Goal: Task Accomplishment & Management: Manage account settings

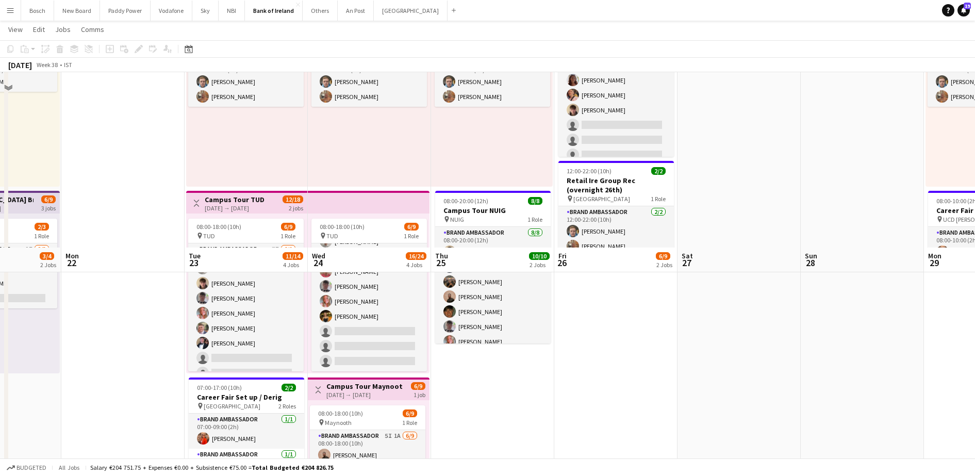
scroll to position [291, 0]
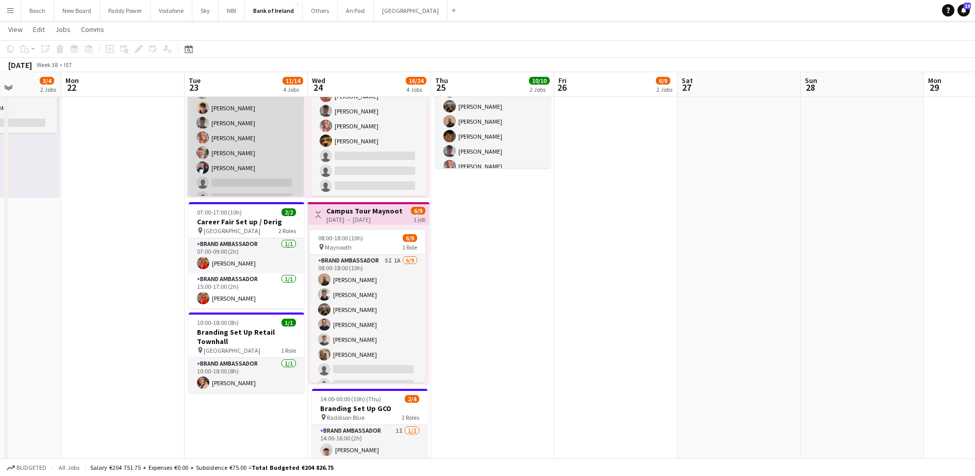
click at [259, 168] on app-card-role "Brand Ambassador 7I [DATE] 08:00-18:00 (10h) [PERSON_NAME] [PERSON_NAME] [PERSO…" at bounding box center [245, 145] width 115 height 155
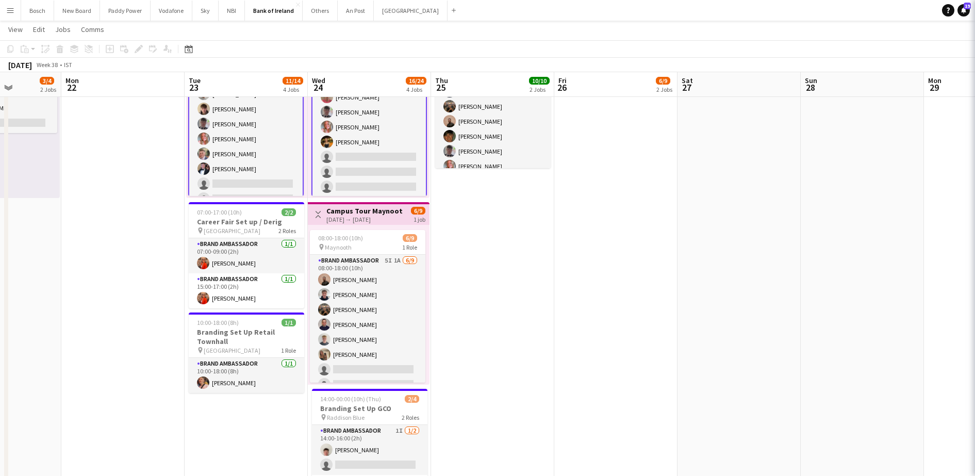
scroll to position [28, 0]
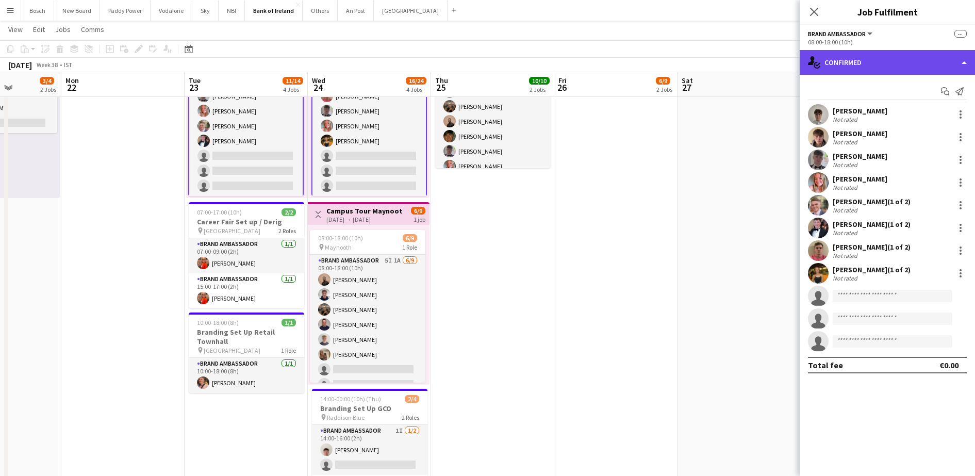
click at [846, 60] on div "single-neutral-actions-check-2 Confirmed" at bounding box center [887, 62] width 175 height 25
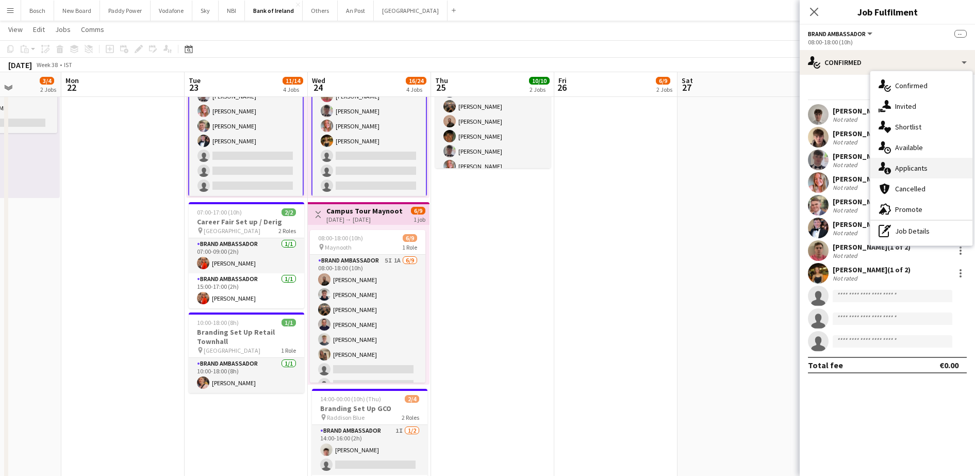
click at [890, 165] on icon "single-neutral-actions-information" at bounding box center [884, 168] width 12 height 12
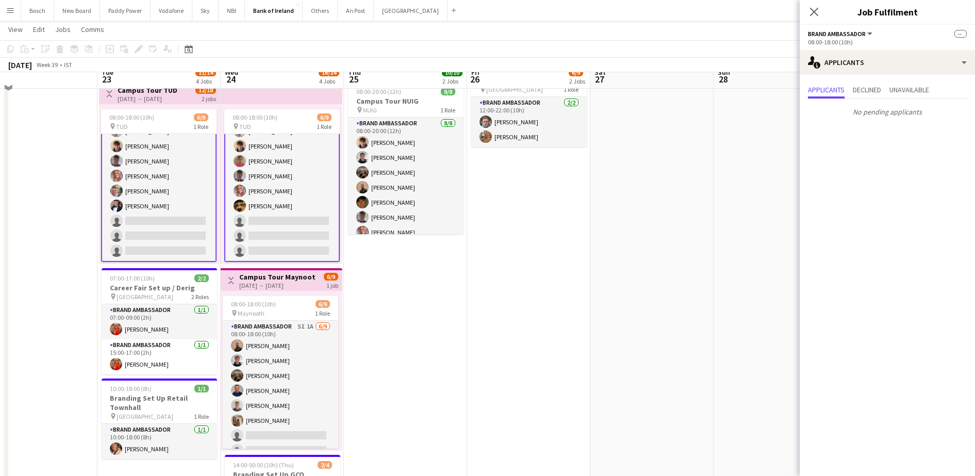
scroll to position [213, 0]
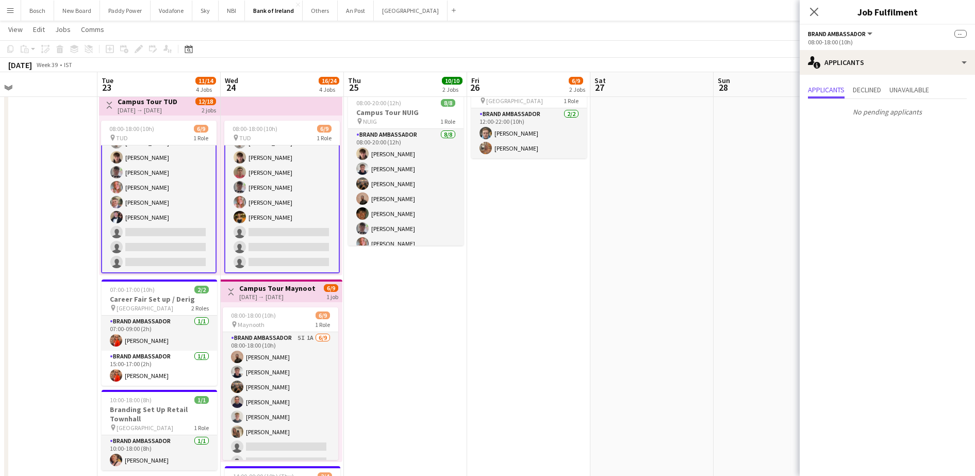
click at [186, 246] on app-card-role "Brand Ambassador 7I [DATE] 08:00-18:00 (10h) [PERSON_NAME] [PERSON_NAME] [PERSO…" at bounding box center [158, 195] width 115 height 157
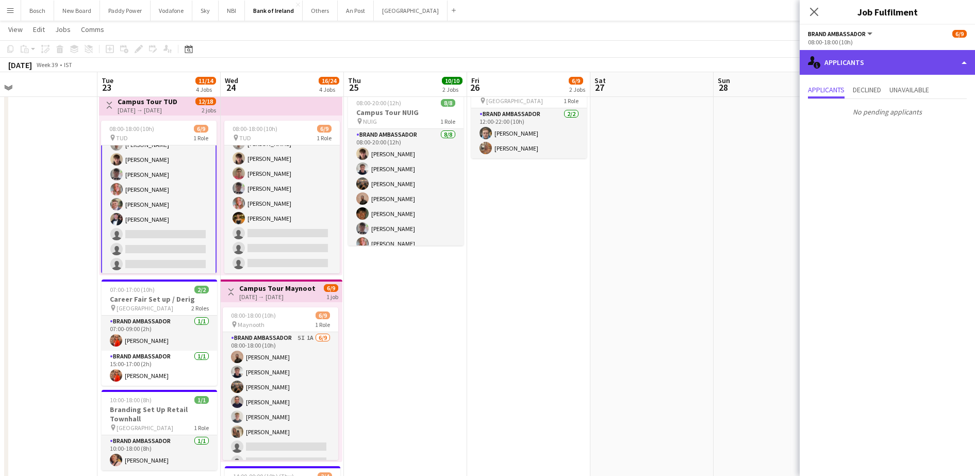
click at [883, 65] on div "single-neutral-actions-information Applicants" at bounding box center [887, 62] width 175 height 25
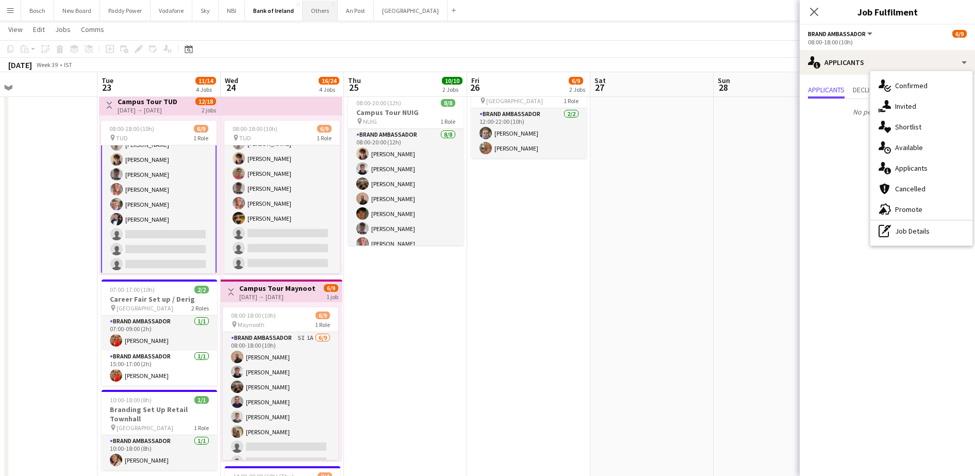
click at [320, 15] on button "Others Close" at bounding box center [320, 11] width 35 height 20
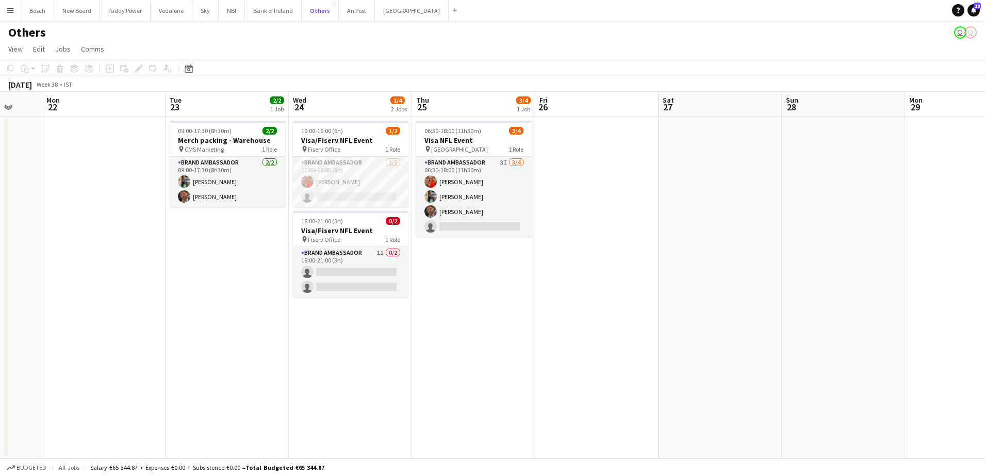
scroll to position [0, 331]
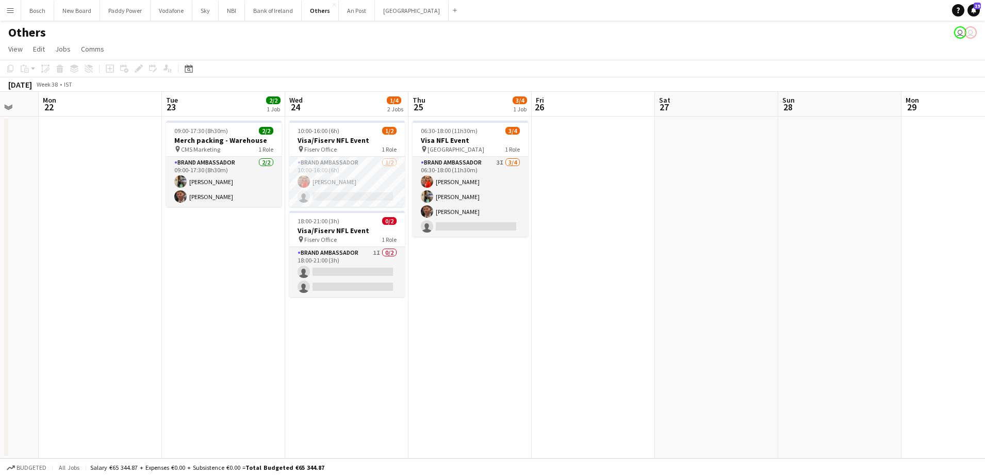
click at [288, 248] on app-date-cell "10:00-16:00 (6h) 1/2 Visa/Fiserv NFL Event pin Fiserv Office 1 Role Brand Ambas…" at bounding box center [346, 288] width 123 height 342
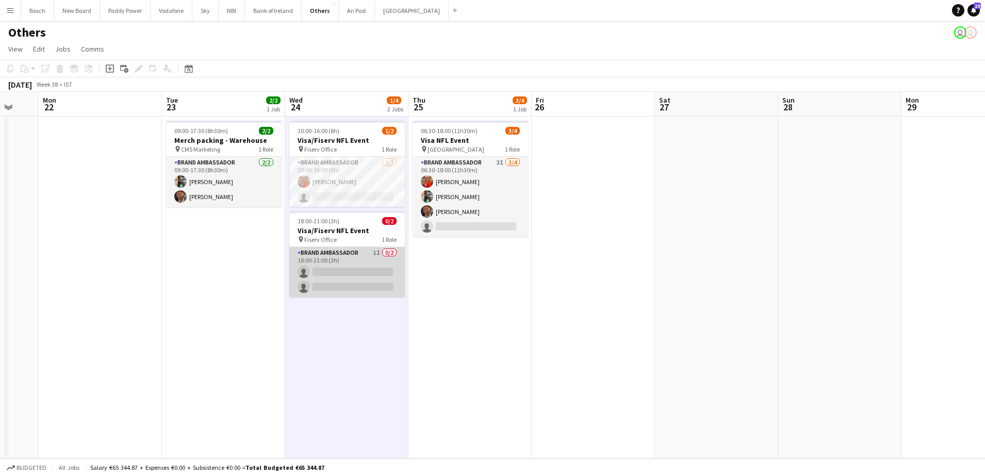
click at [333, 267] on app-card-role "Brand Ambassador 1I 0/2 18:00-21:00 (3h) single-neutral-actions single-neutral-…" at bounding box center [346, 272] width 115 height 50
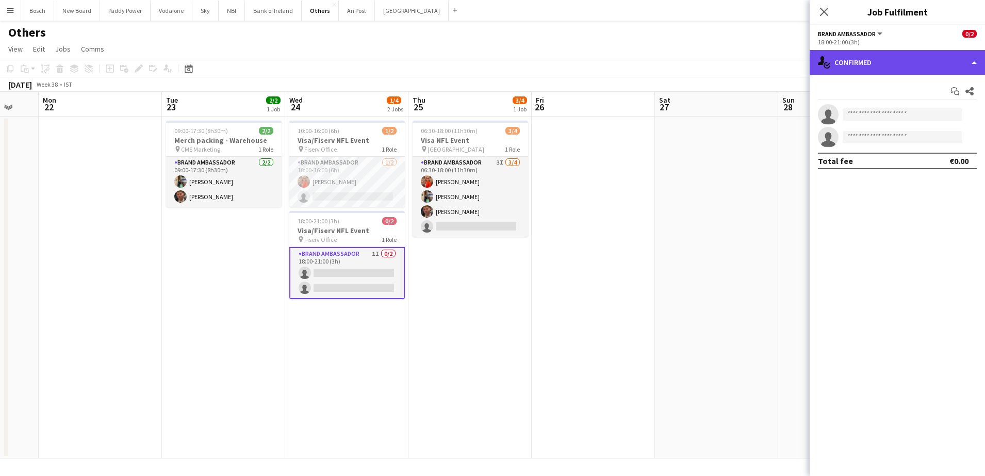
click at [874, 58] on div "single-neutral-actions-check-2 Confirmed" at bounding box center [896, 62] width 175 height 25
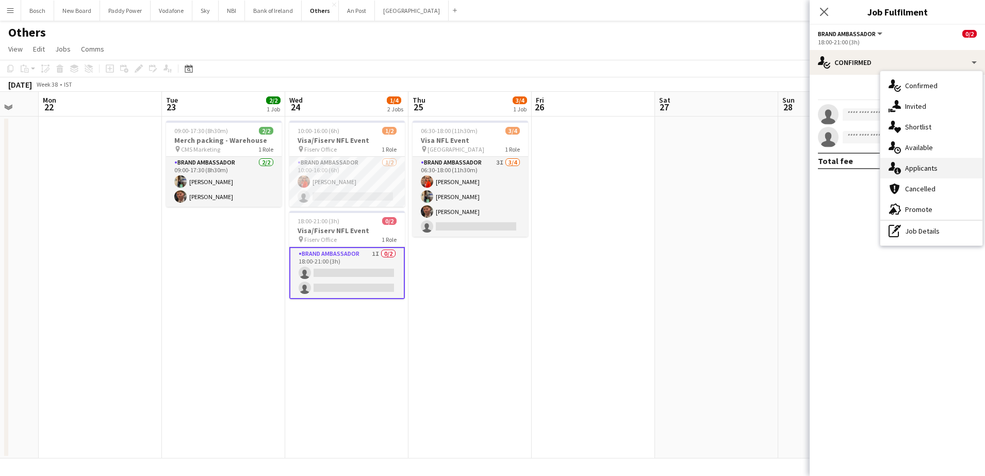
click at [924, 169] on span "Applicants" at bounding box center [921, 167] width 32 height 9
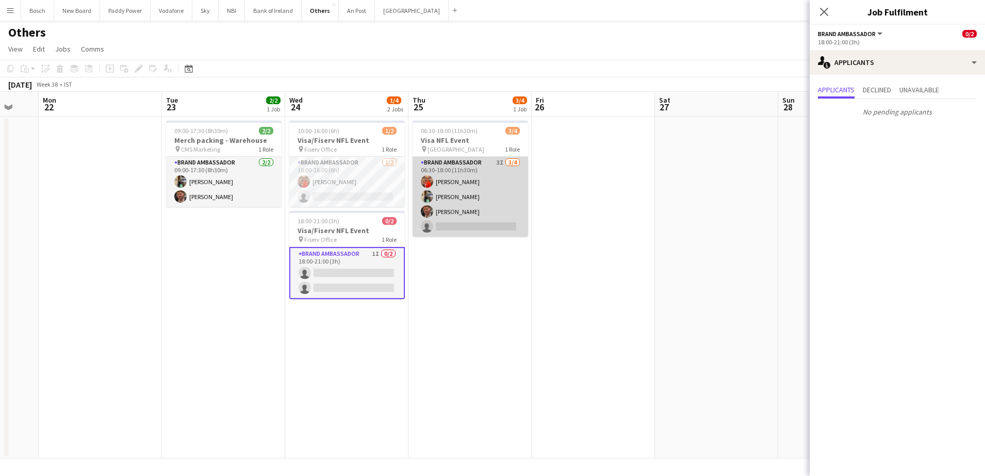
click at [507, 218] on app-card-role "Brand Ambassador 3I [DATE] 06:30-18:00 (11h30m) [PERSON_NAME] [PERSON_NAME] [PE…" at bounding box center [469, 197] width 115 height 80
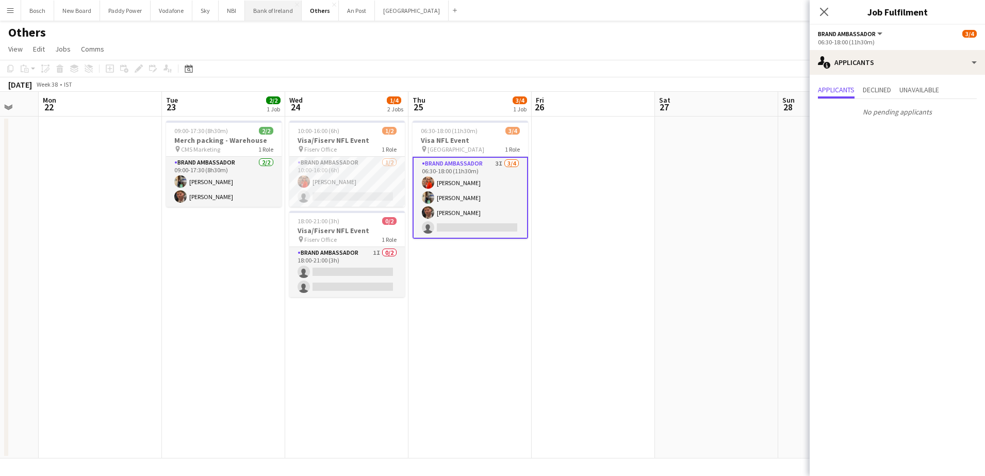
click at [260, 12] on button "Bank of Ireland Close" at bounding box center [273, 11] width 57 height 20
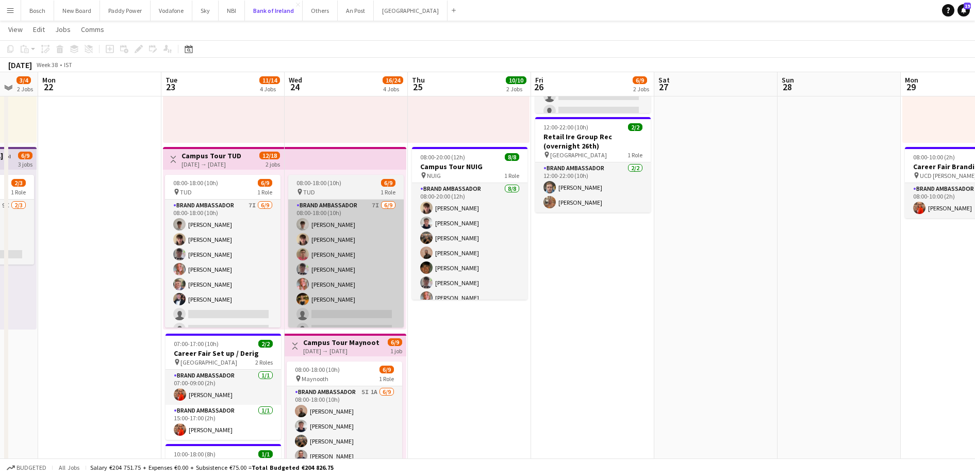
scroll to position [159, 0]
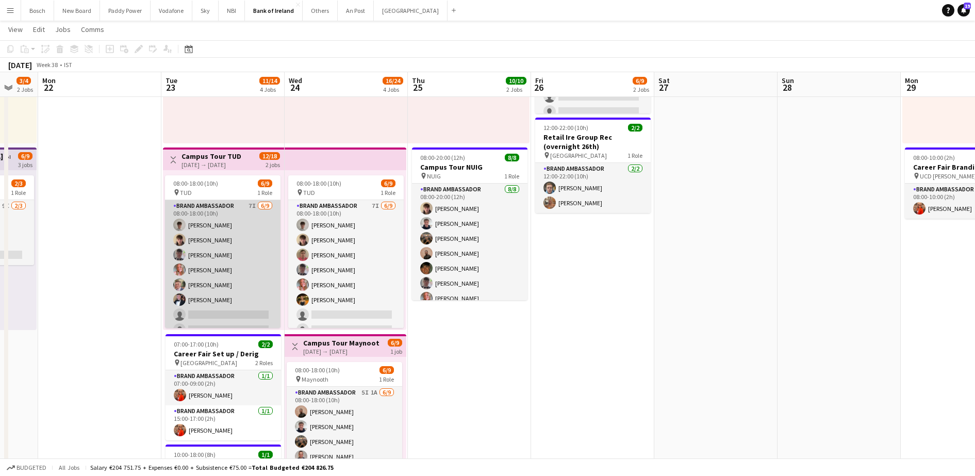
click at [228, 241] on app-card-role "Brand Ambassador 7I [DATE] 08:00-18:00 (10h) [PERSON_NAME] [PERSON_NAME] [PERSO…" at bounding box center [222, 277] width 115 height 155
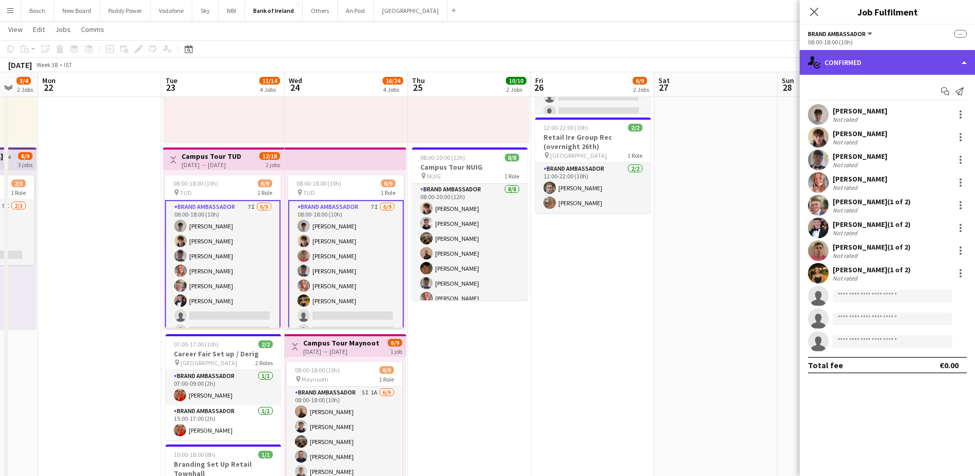
click at [846, 59] on div "single-neutral-actions-check-2 Confirmed" at bounding box center [887, 62] width 175 height 25
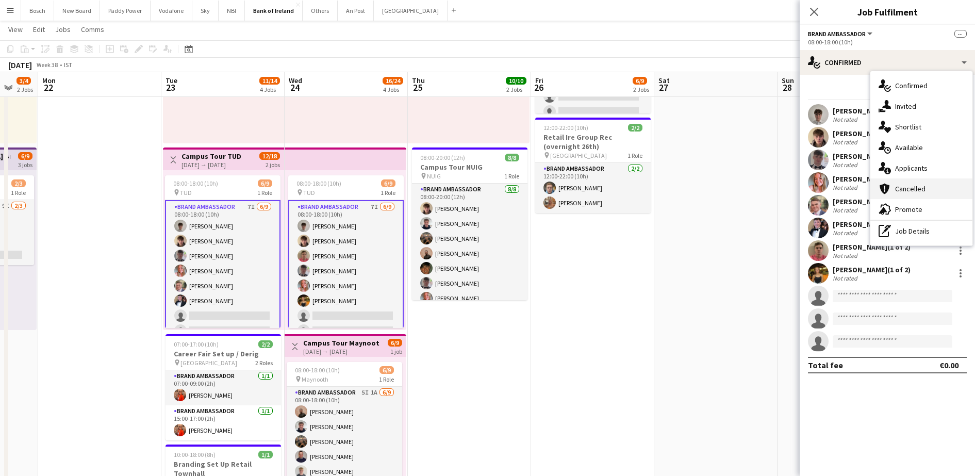
click at [908, 180] on div "cancellation Cancelled" at bounding box center [921, 188] width 102 height 21
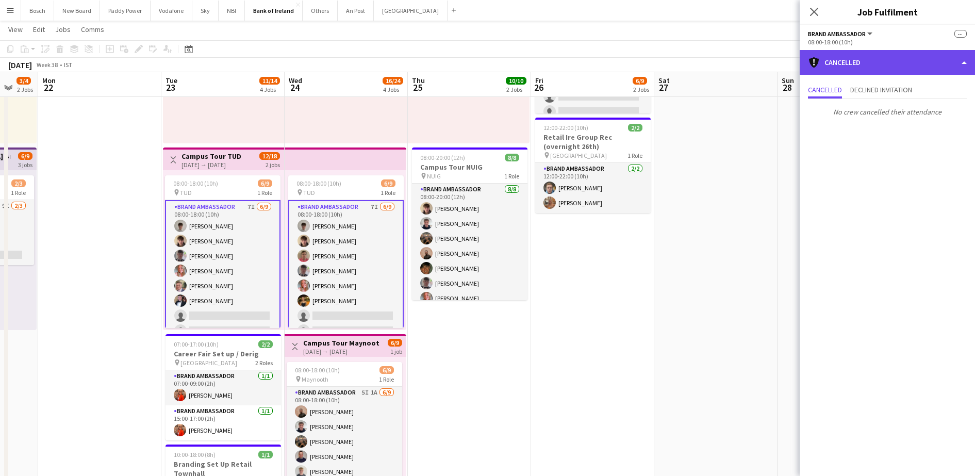
click at [925, 59] on div "cancellation Cancelled" at bounding box center [887, 62] width 175 height 25
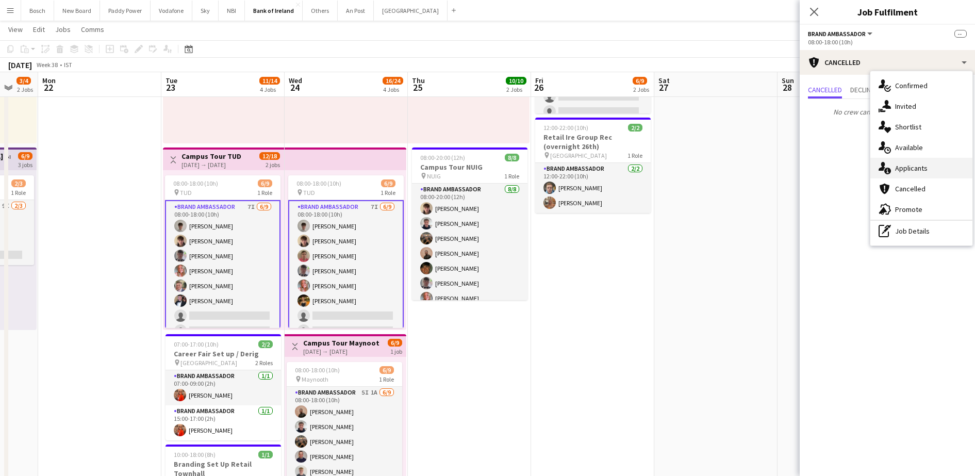
click at [927, 164] on div "single-neutral-actions-information Applicants" at bounding box center [921, 168] width 102 height 21
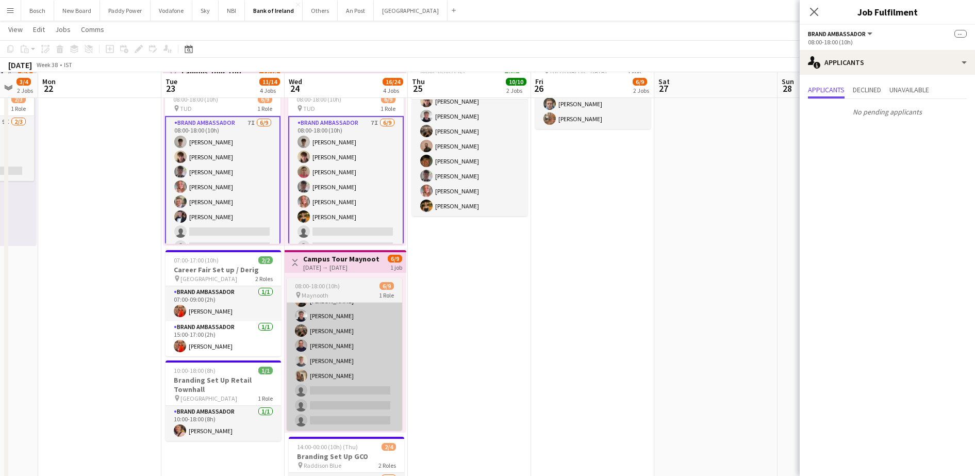
scroll to position [244, 0]
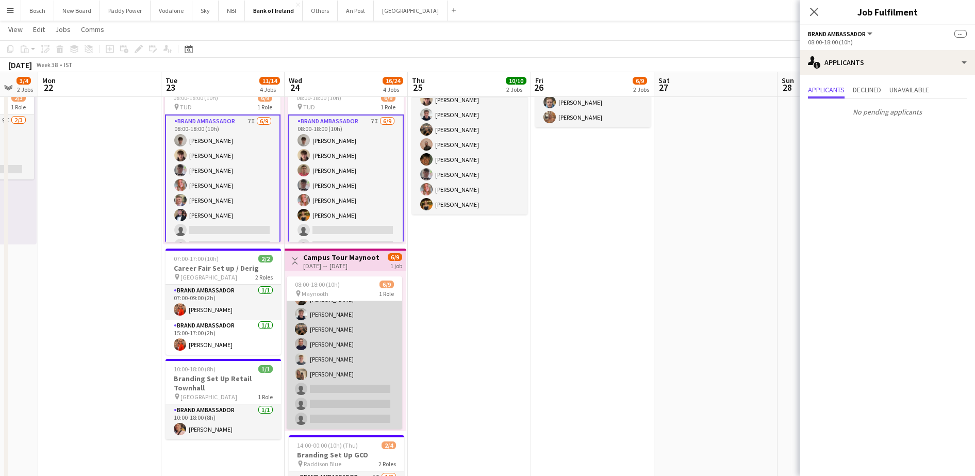
click at [348, 348] on app-card-role "Brand Ambassador 5I 1A [DATE] 08:00-18:00 (10h) [PERSON_NAME] [PERSON_NAME] [PE…" at bounding box center [344, 351] width 115 height 155
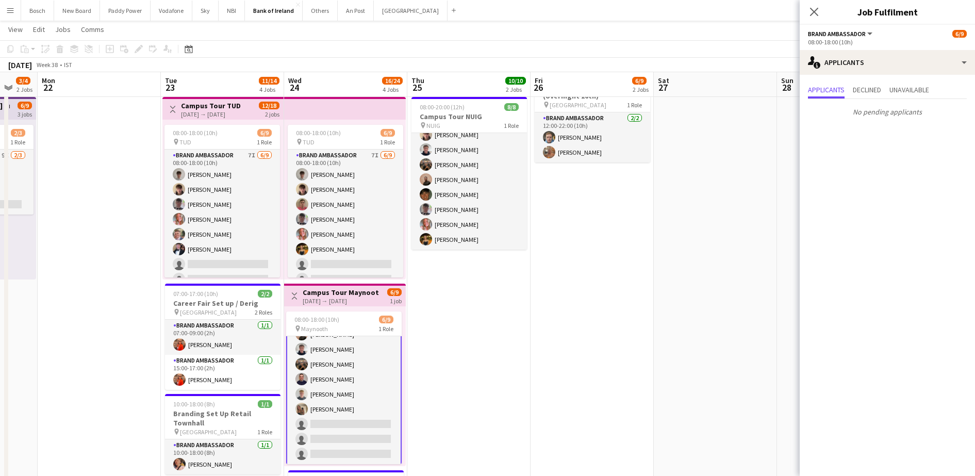
scroll to position [0, 0]
click at [355, 394] on app-card-role "Brand Ambassador 5I 1A [DATE] 08:00-18:00 (10h) [PERSON_NAME] [PERSON_NAME] [PE…" at bounding box center [343, 414] width 115 height 157
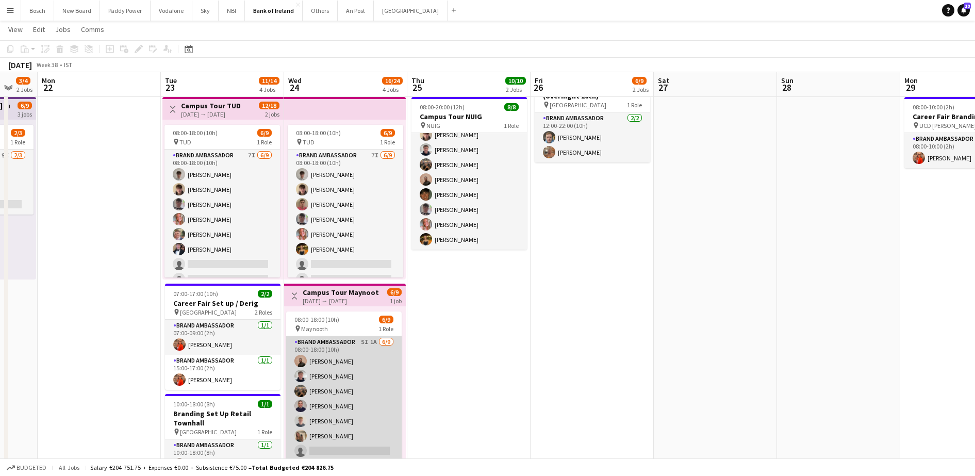
click at [355, 394] on app-card-role "Brand Ambassador 5I 1A [DATE] 08:00-18:00 (10h) [PERSON_NAME] [PERSON_NAME] [PE…" at bounding box center [343, 413] width 115 height 155
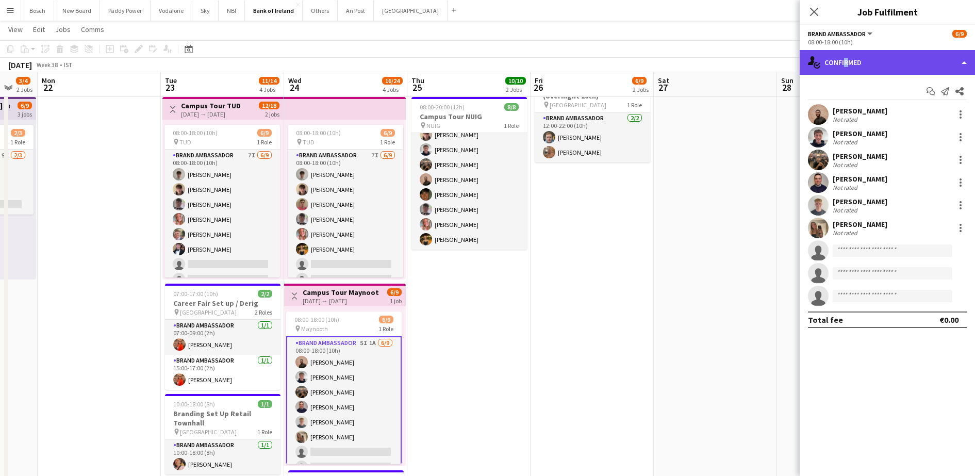
click at [844, 62] on div "single-neutral-actions-check-2 Confirmed" at bounding box center [887, 62] width 175 height 25
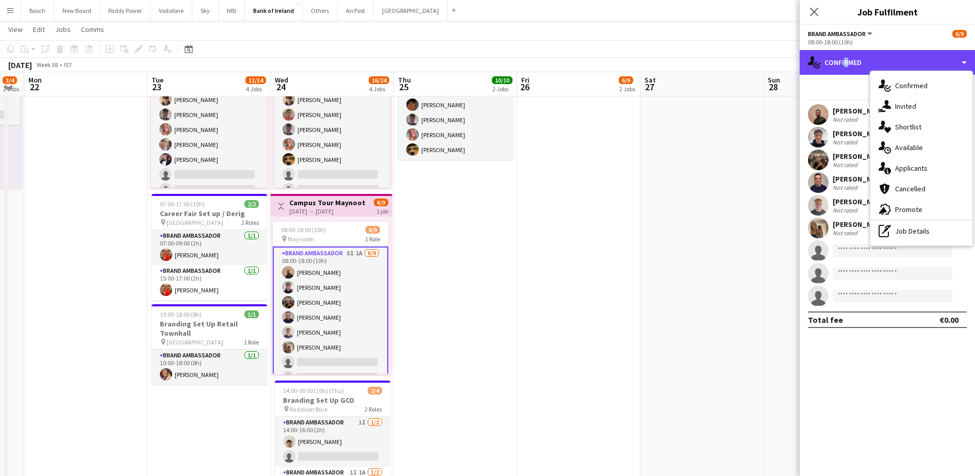
scroll to position [298, 0]
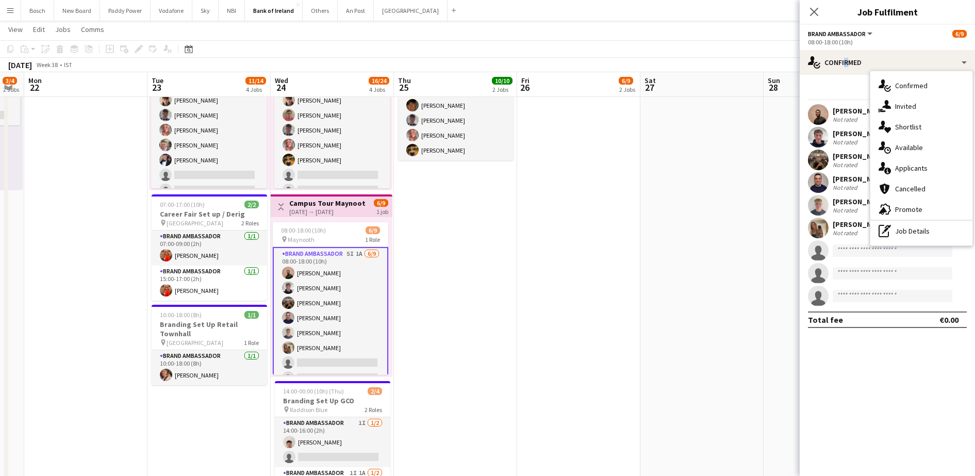
click at [471, 340] on app-date-cell "08:00-17:00 (9h) 2/2 pin Derry Everglaze Hotel 1 Role Brand Ambassador [DATE] 0…" at bounding box center [455, 245] width 123 height 857
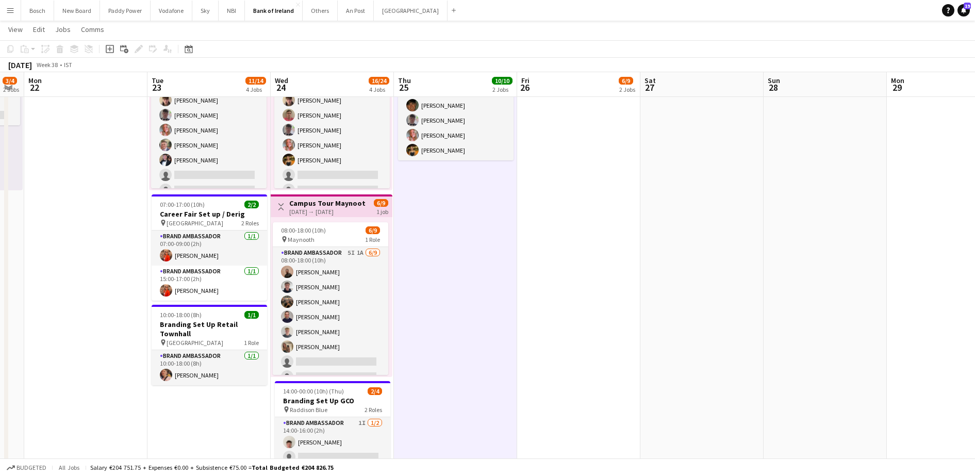
click at [618, 58] on div "[DATE] Week 38 • IST" at bounding box center [487, 65] width 975 height 14
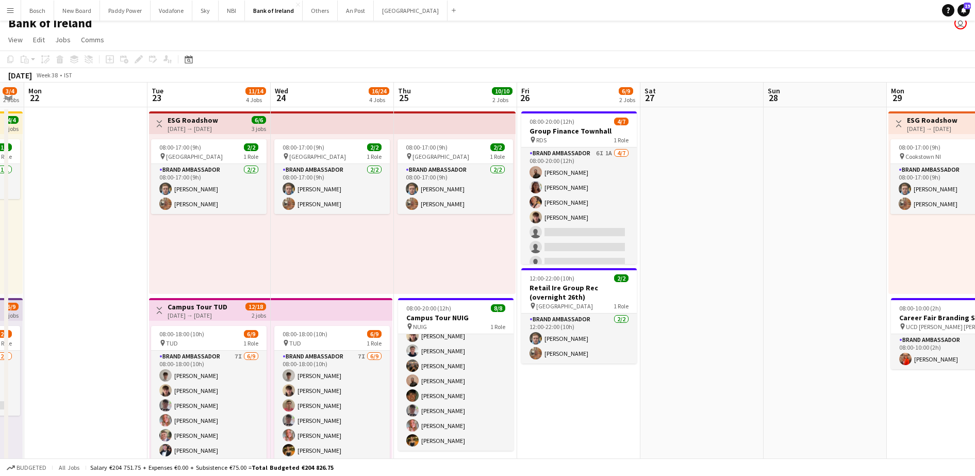
scroll to position [8, 0]
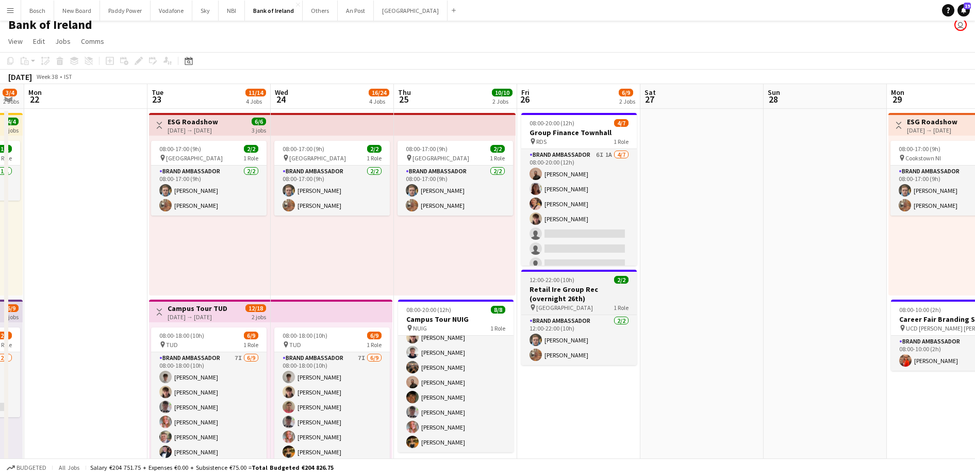
click at [596, 305] on div "pin [GEOGRAPHIC_DATA] 1 Role" at bounding box center [578, 307] width 115 height 8
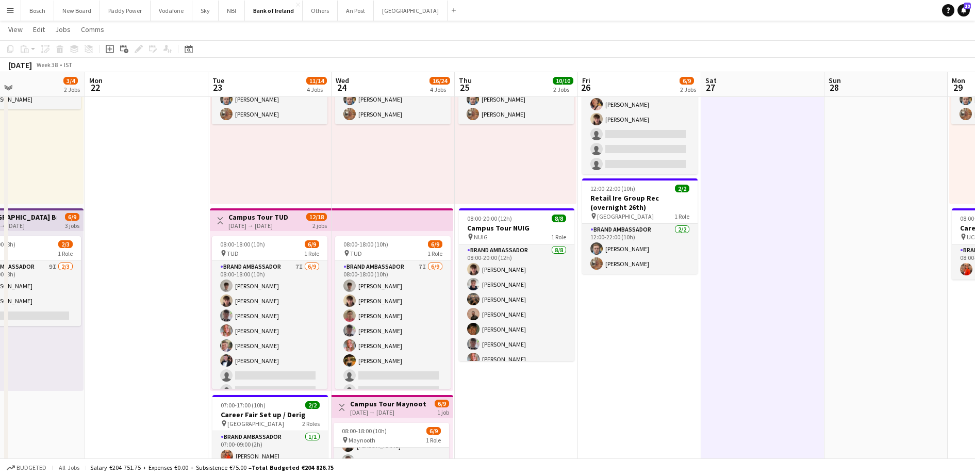
scroll to position [3, 0]
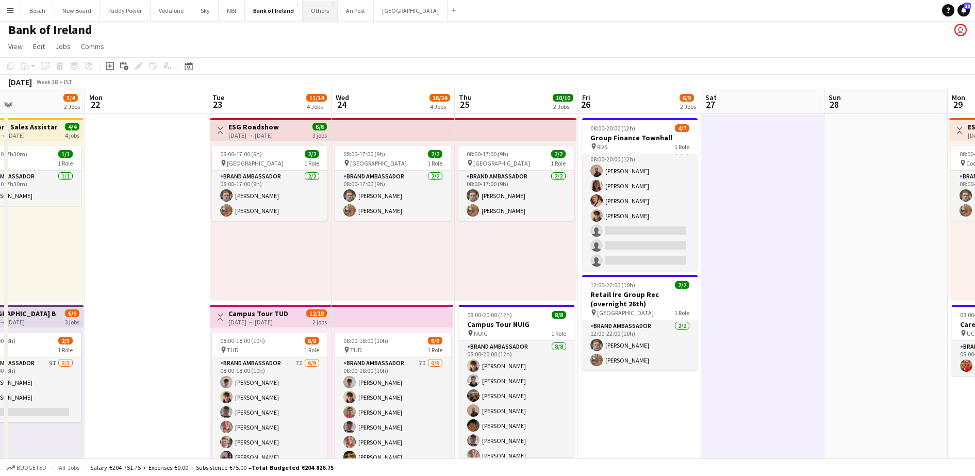
click at [312, 14] on button "Others Close" at bounding box center [320, 11] width 35 height 20
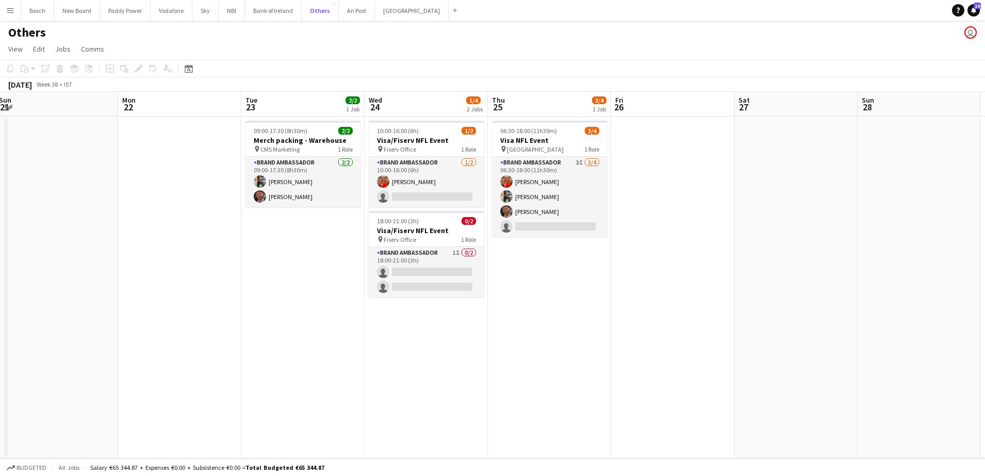
scroll to position [0, 377]
click at [259, 14] on button "Bank of Ireland Close" at bounding box center [273, 11] width 57 height 20
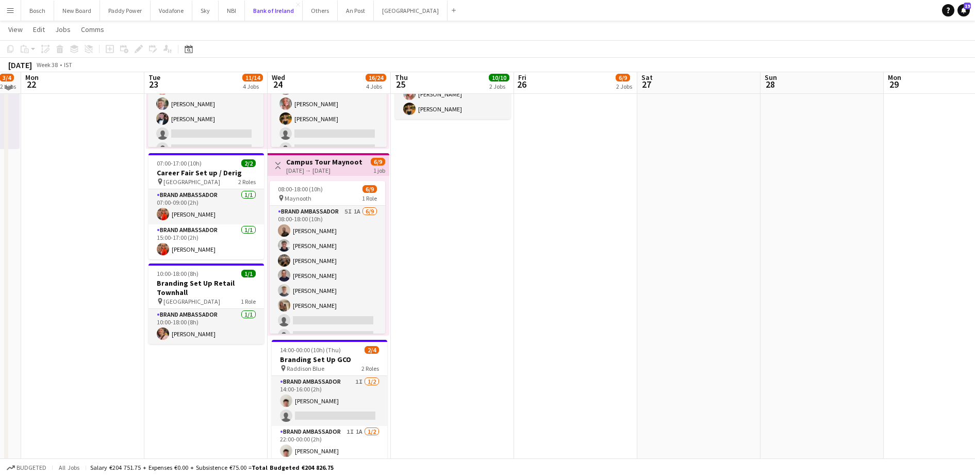
scroll to position [253, 0]
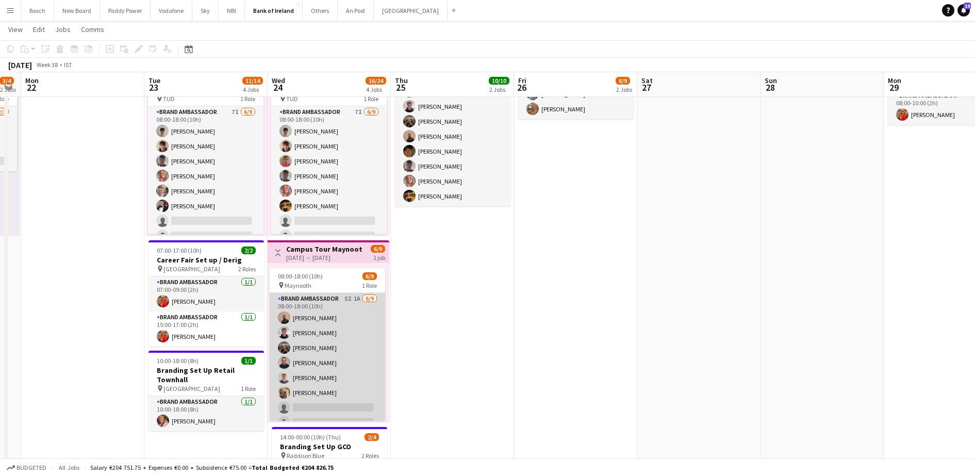
click at [331, 361] on app-card-role "Brand Ambassador 5I 1A [DATE] 08:00-18:00 (10h) [PERSON_NAME] [PERSON_NAME] [PE…" at bounding box center [327, 370] width 115 height 155
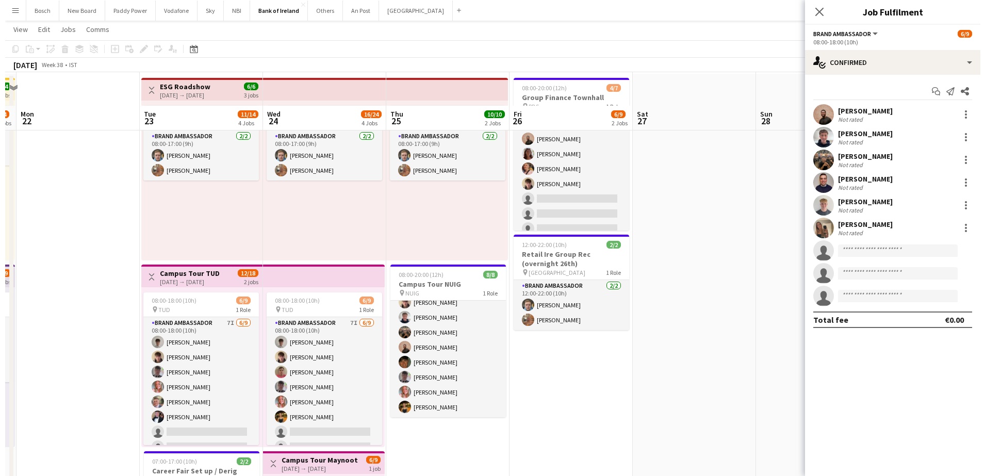
scroll to position [0, 0]
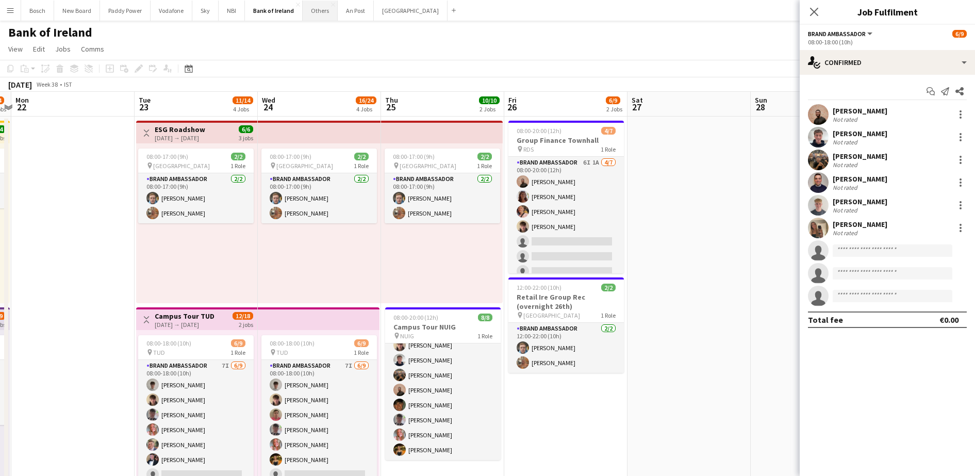
click at [319, 2] on button "Others Close" at bounding box center [320, 11] width 35 height 20
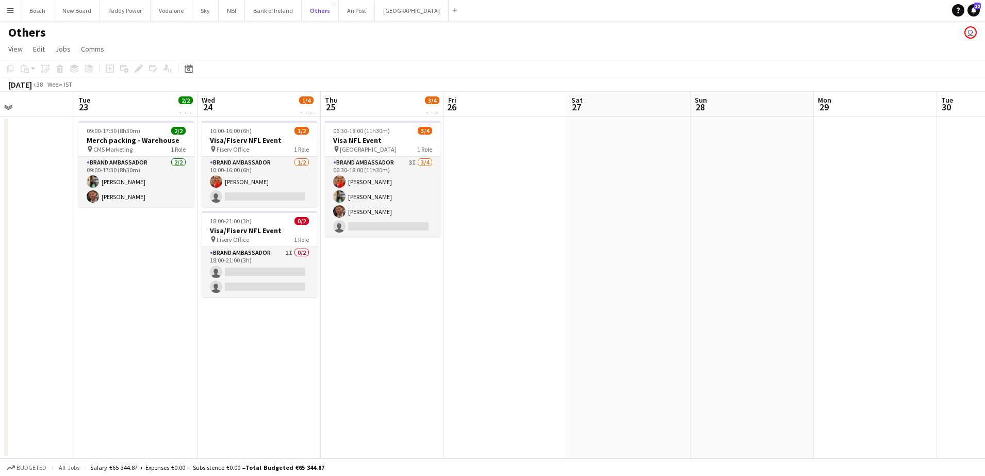
scroll to position [0, 419]
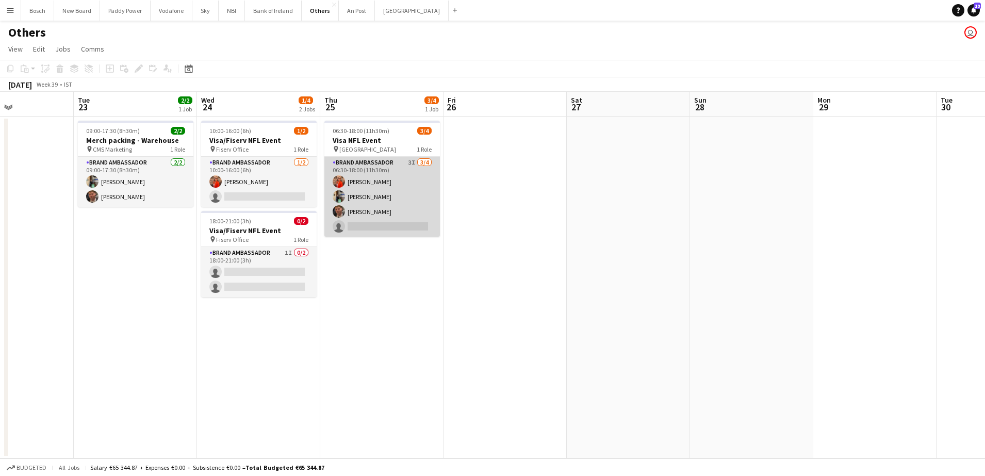
click at [423, 196] on app-card-role "Brand Ambassador 3I [DATE] 06:30-18:00 (11h30m) [PERSON_NAME] [PERSON_NAME] [PE…" at bounding box center [381, 197] width 115 height 80
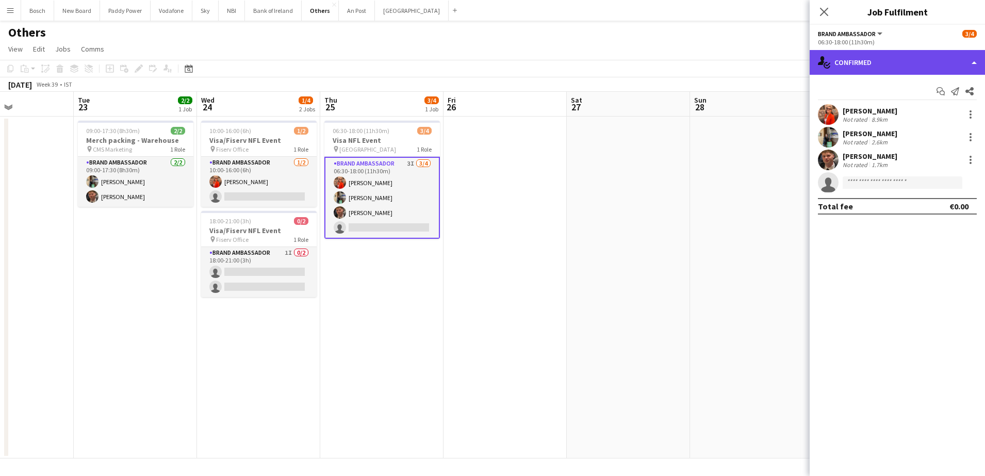
click at [862, 63] on div "single-neutral-actions-check-2 Confirmed" at bounding box center [896, 62] width 175 height 25
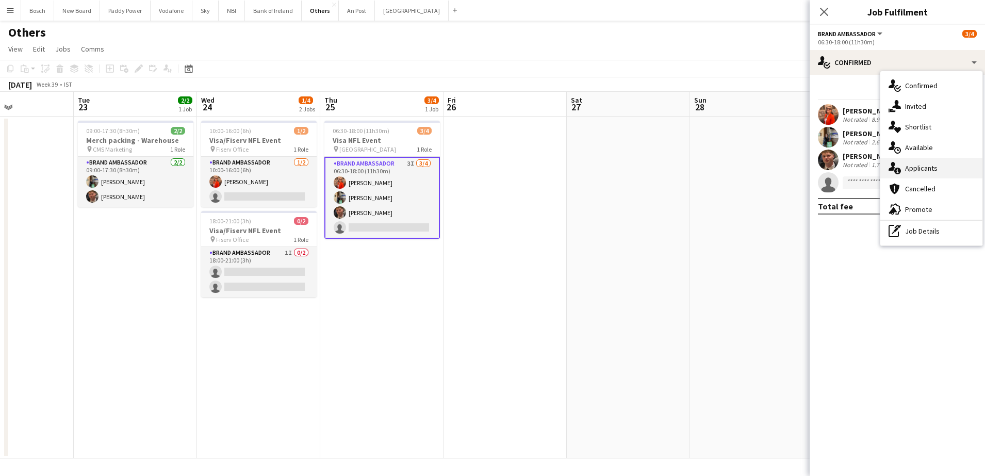
click at [913, 168] on span "Applicants" at bounding box center [921, 167] width 32 height 9
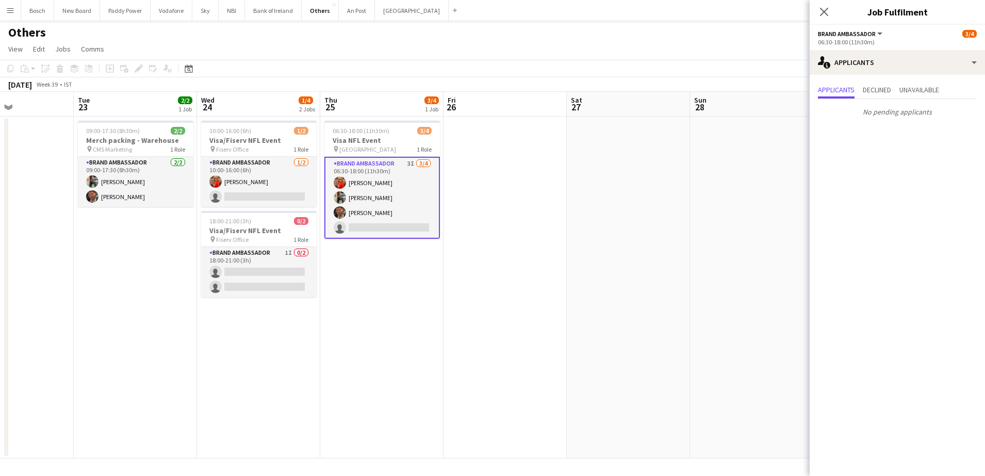
scroll to position [0, 353]
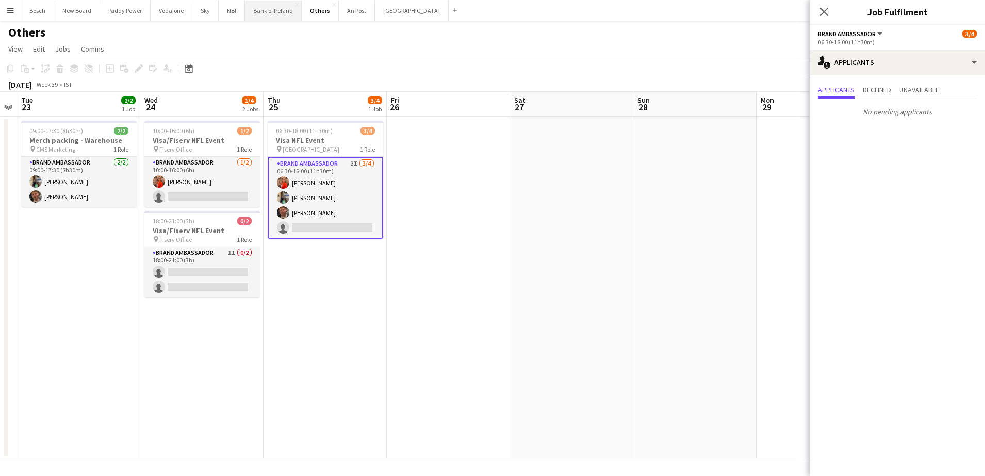
click at [277, 10] on button "Bank of Ireland Close" at bounding box center [273, 11] width 57 height 20
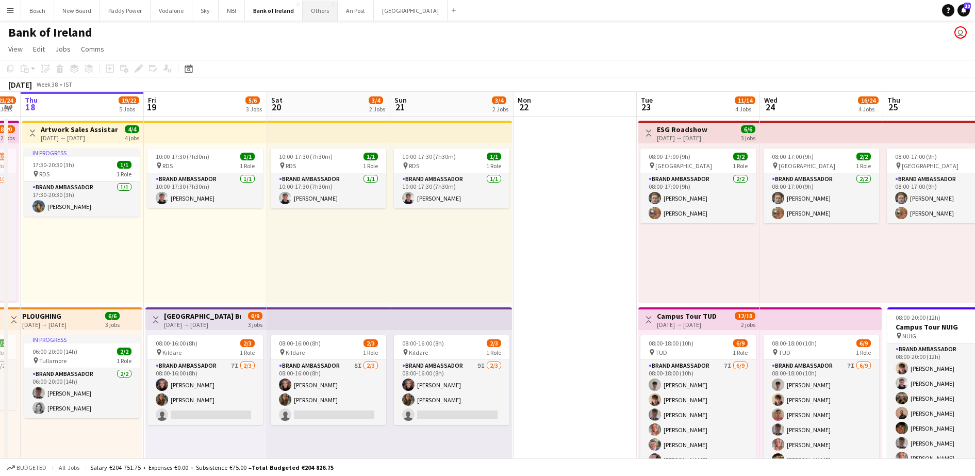
click at [323, 17] on button "Others Close" at bounding box center [320, 11] width 35 height 20
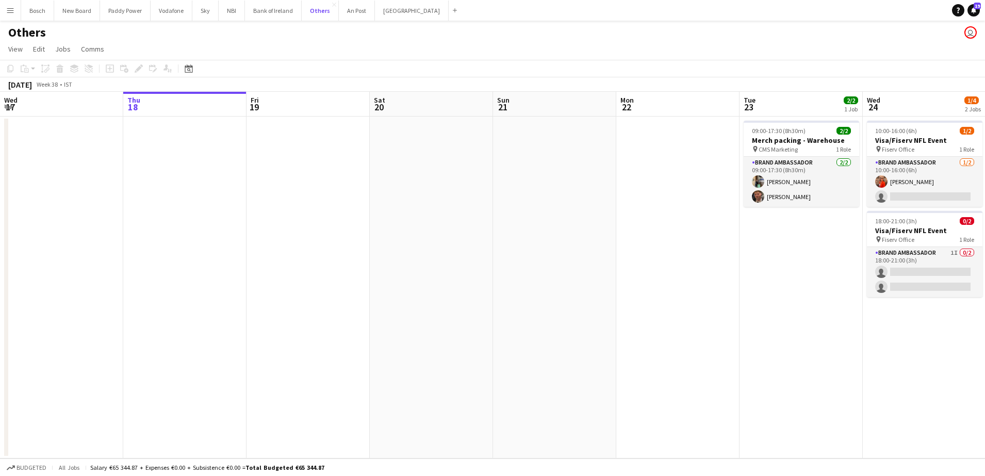
scroll to position [0, 324]
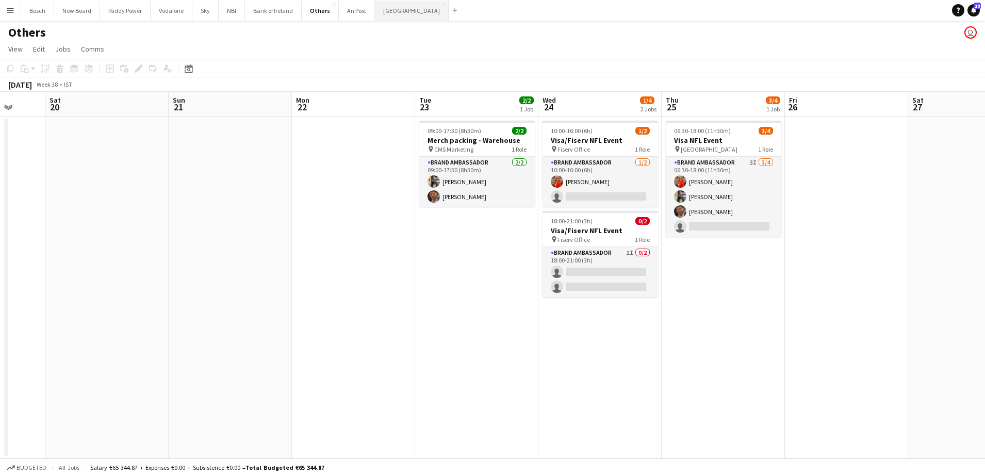
click at [393, 15] on button "[GEOGRAPHIC_DATA] Close" at bounding box center [412, 11] width 74 height 20
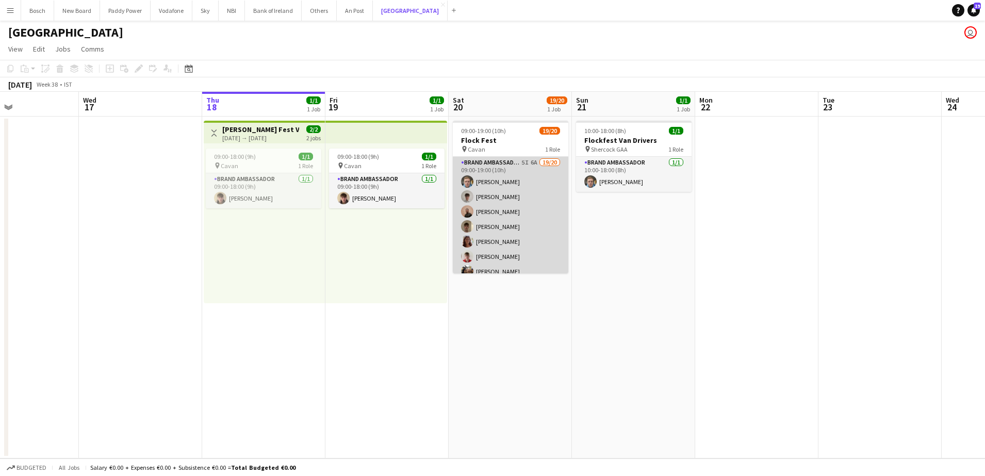
scroll to position [203, 0]
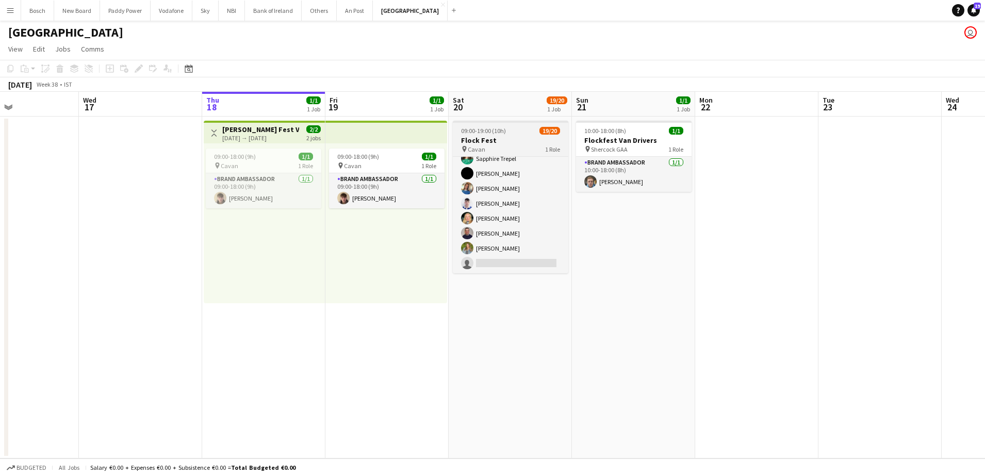
click at [517, 130] on div "09:00-19:00 (10h) 19/20" at bounding box center [510, 131] width 115 height 8
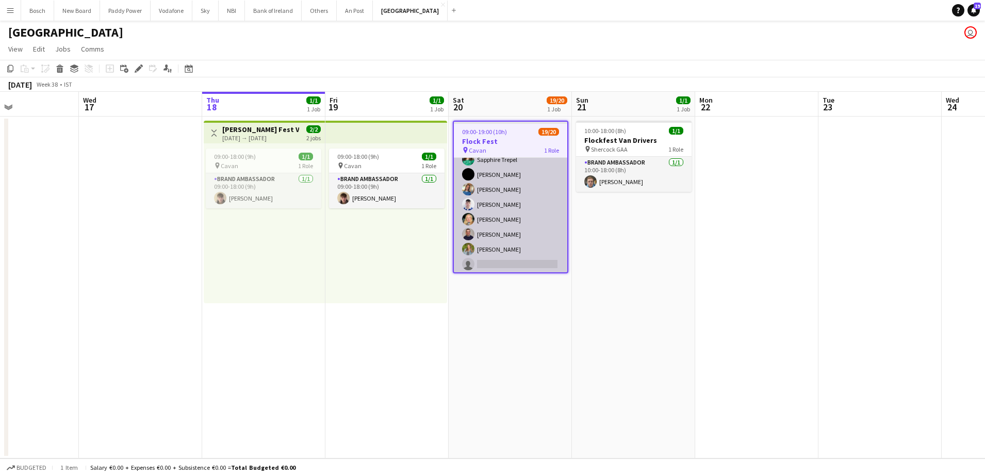
click at [506, 185] on app-card-role "Brand Ambassador 5I 6A 19/20 09:00-19:00 (10h) [PERSON_NAME] [PERSON_NAME] [PER…" at bounding box center [510, 114] width 113 height 319
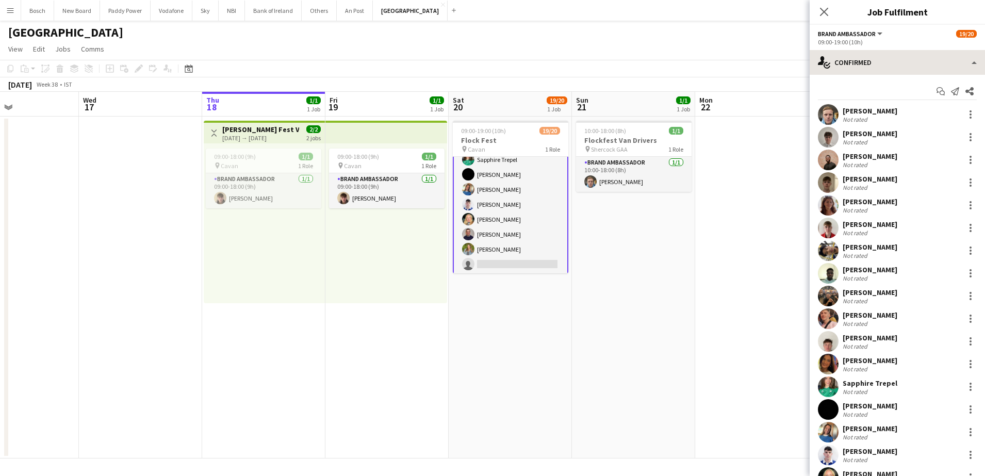
scroll to position [204, 0]
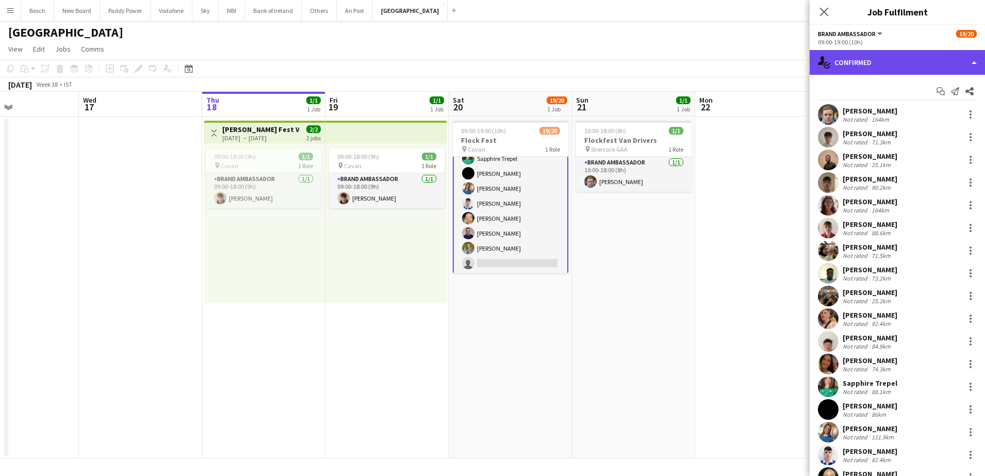
click at [919, 62] on div "single-neutral-actions-check-2 Confirmed" at bounding box center [896, 62] width 175 height 25
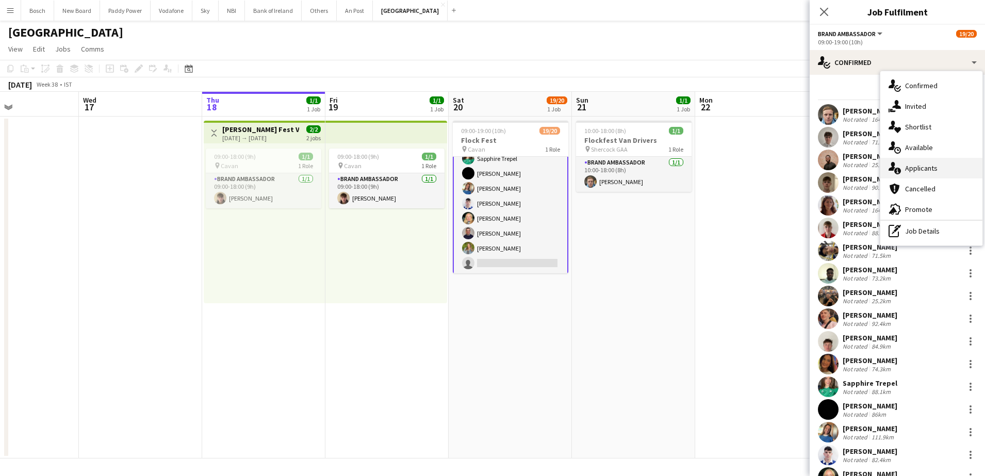
click at [931, 169] on span "Applicants" at bounding box center [921, 167] width 32 height 9
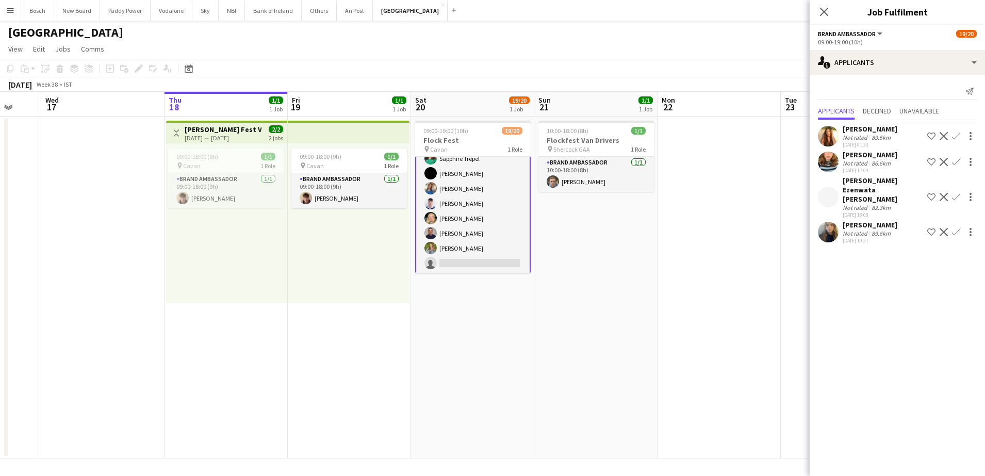
scroll to position [0, 329]
click at [292, 10] on button "Bank of Ireland Close" at bounding box center [273, 11] width 57 height 20
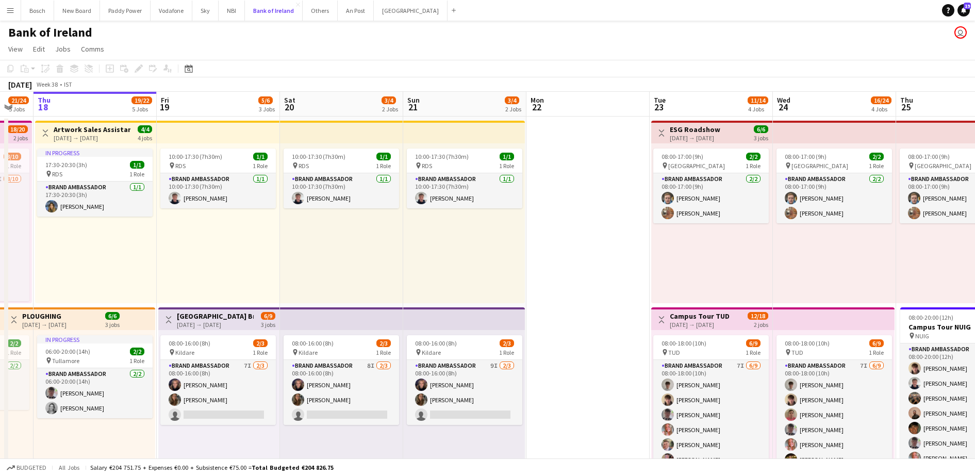
scroll to position [0, 337]
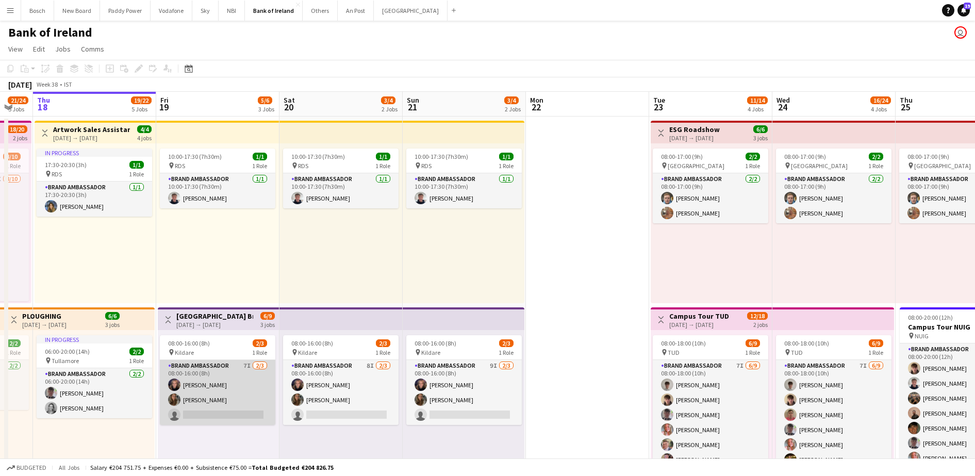
click at [251, 395] on app-card-role "Brand Ambassador 7I [DATE] 08:00-16:00 (8h) [PERSON_NAME] [PERSON_NAME] single-…" at bounding box center [217, 392] width 115 height 65
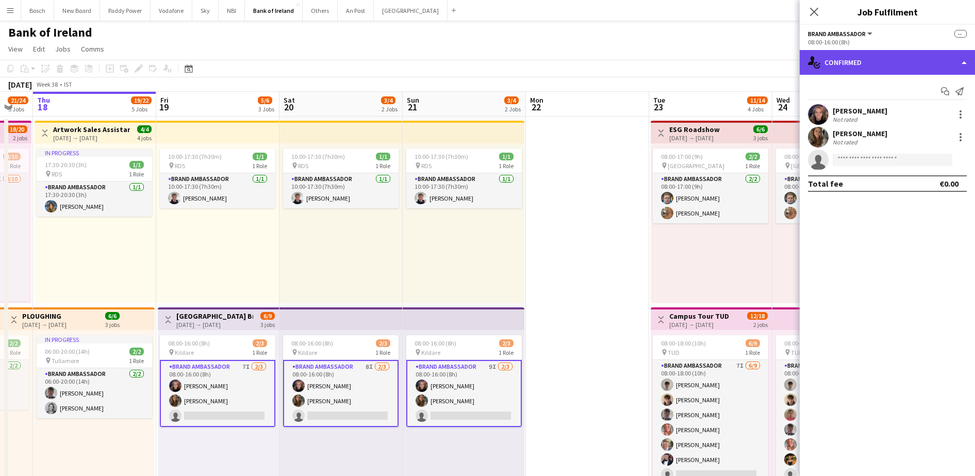
click at [919, 57] on div "single-neutral-actions-check-2 Confirmed" at bounding box center [887, 62] width 175 height 25
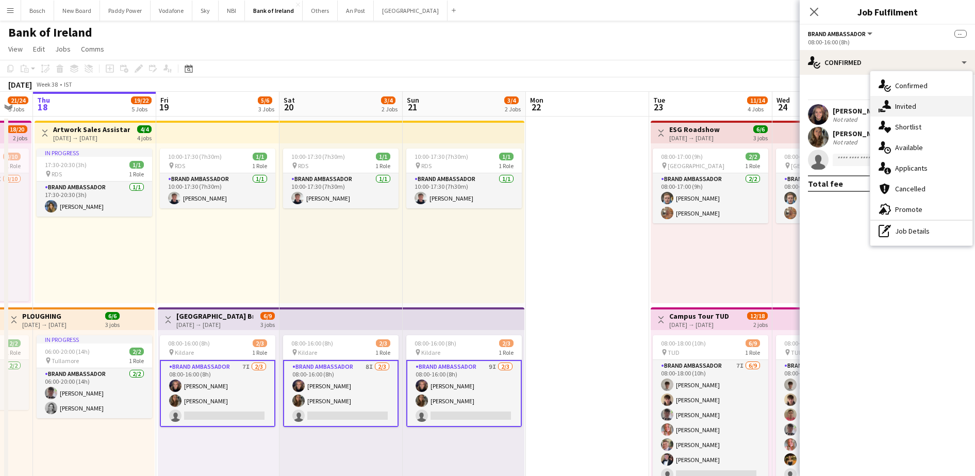
click at [917, 101] on div "single-neutral-actions-share-1 Invited" at bounding box center [921, 106] width 102 height 21
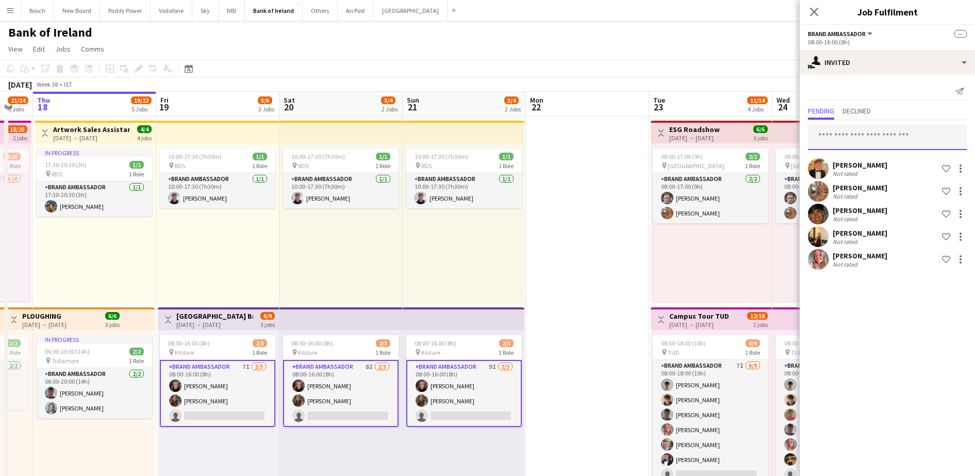
click at [843, 147] on input "text" at bounding box center [887, 137] width 159 height 26
click at [866, 109] on span "Declined" at bounding box center [856, 110] width 28 height 7
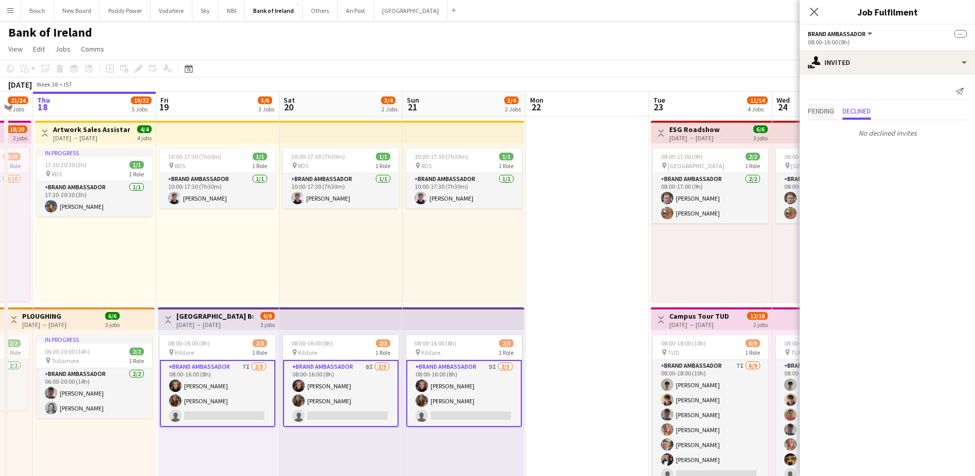
click at [814, 117] on span "Pending" at bounding box center [821, 111] width 26 height 15
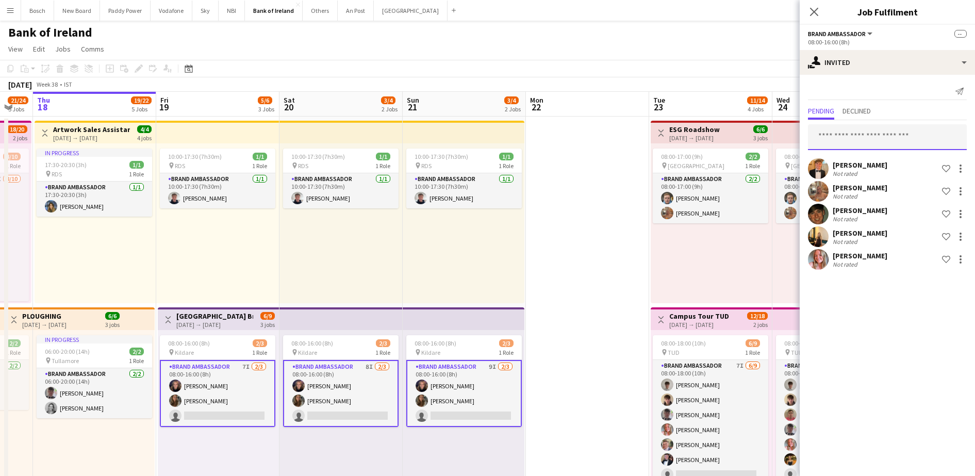
click at [829, 143] on input "text" at bounding box center [887, 137] width 159 height 26
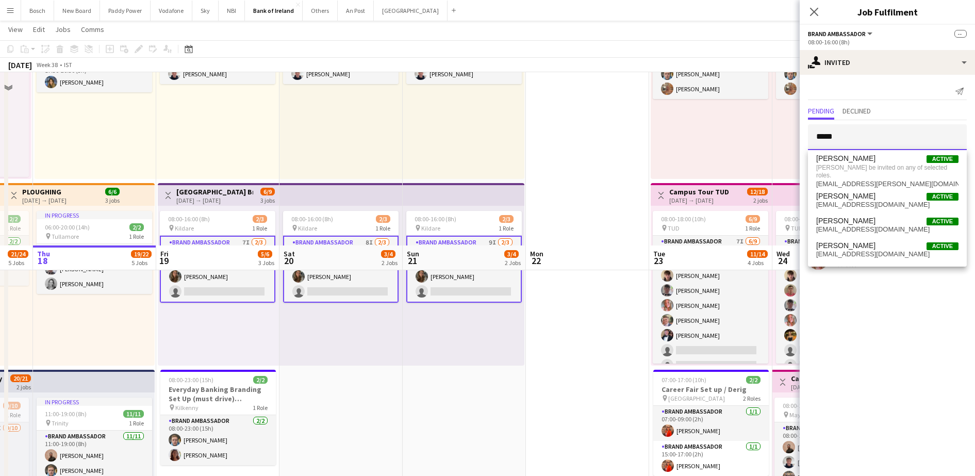
scroll to position [45, 0]
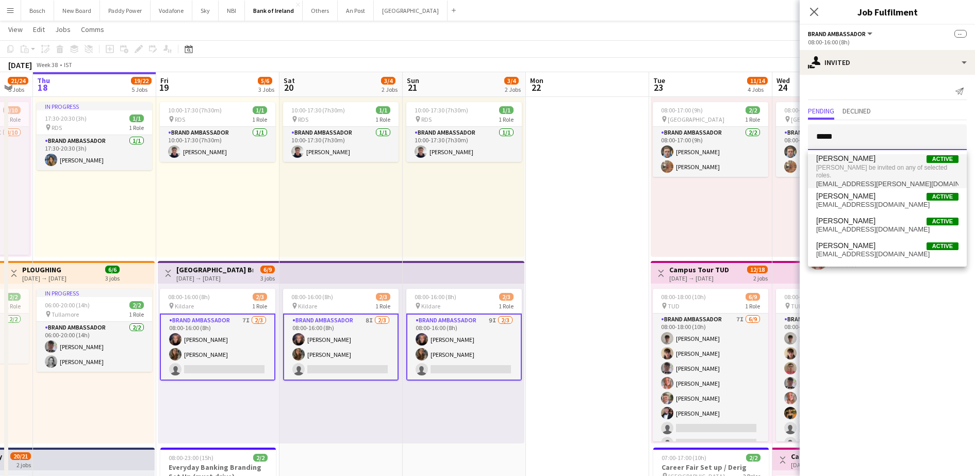
type input "*****"
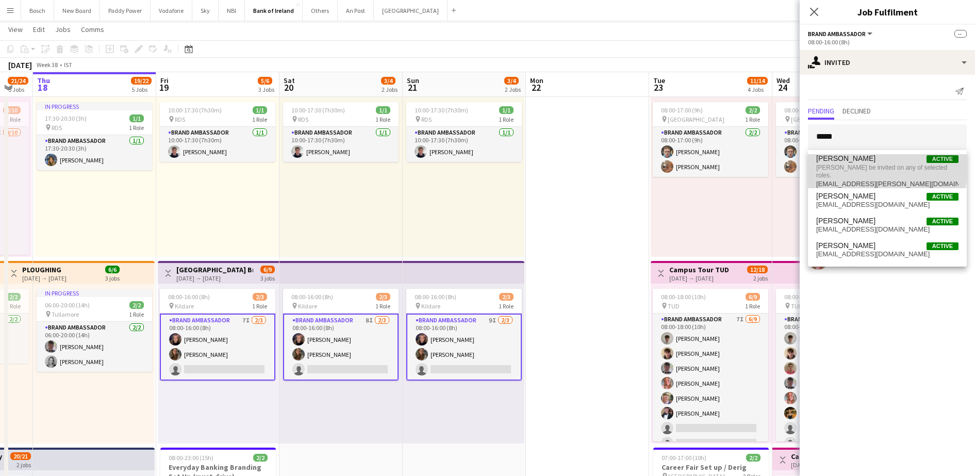
click at [843, 159] on span "[PERSON_NAME]" at bounding box center [845, 158] width 59 height 9
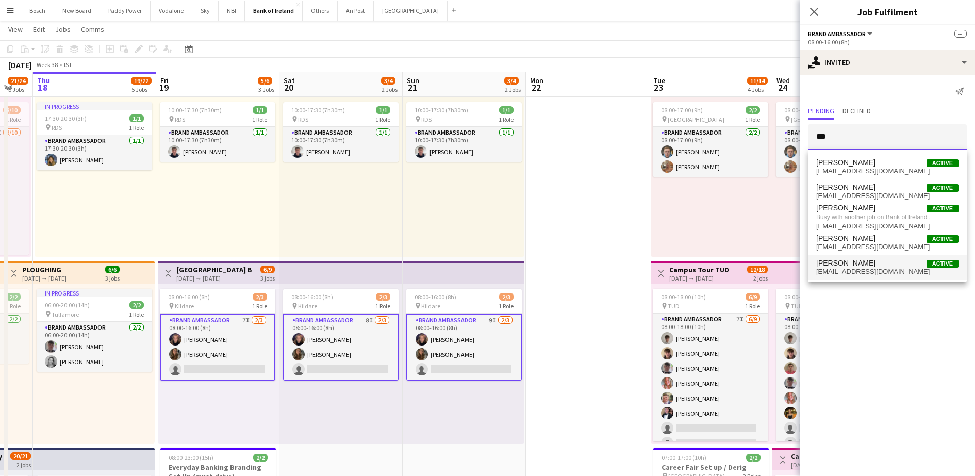
type input "***"
click at [871, 255] on mat-option "[PERSON_NAME] Active [EMAIL_ADDRESS][DOMAIN_NAME]" at bounding box center [887, 267] width 159 height 25
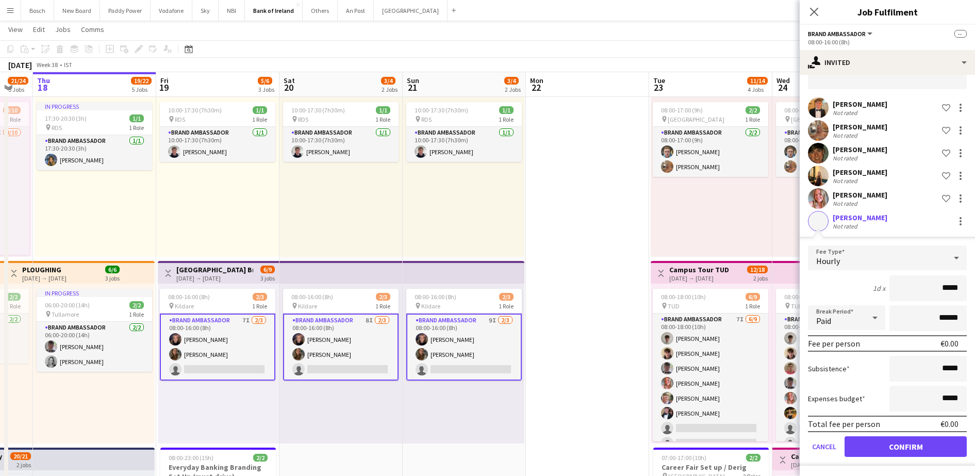
scroll to position [60, 0]
click at [907, 445] on button "Confirm" at bounding box center [905, 447] width 122 height 21
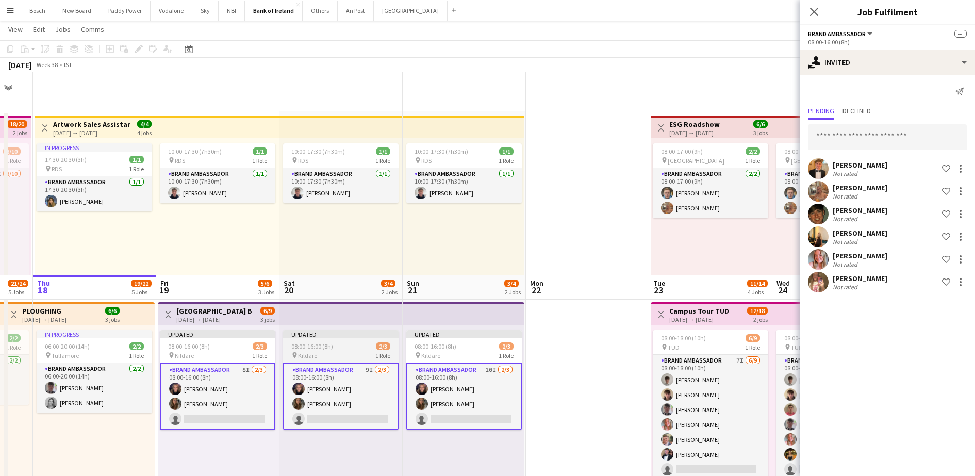
scroll to position [207, 0]
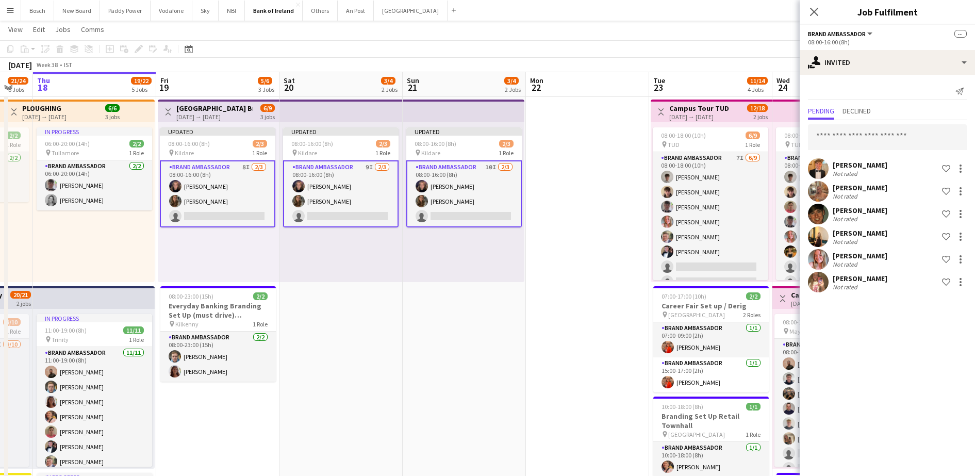
click at [899, 46] on app-options-switcher "Brand Ambassador All roles Brand Ambassador -- 08:00-16:00 (8h)" at bounding box center [887, 37] width 175 height 25
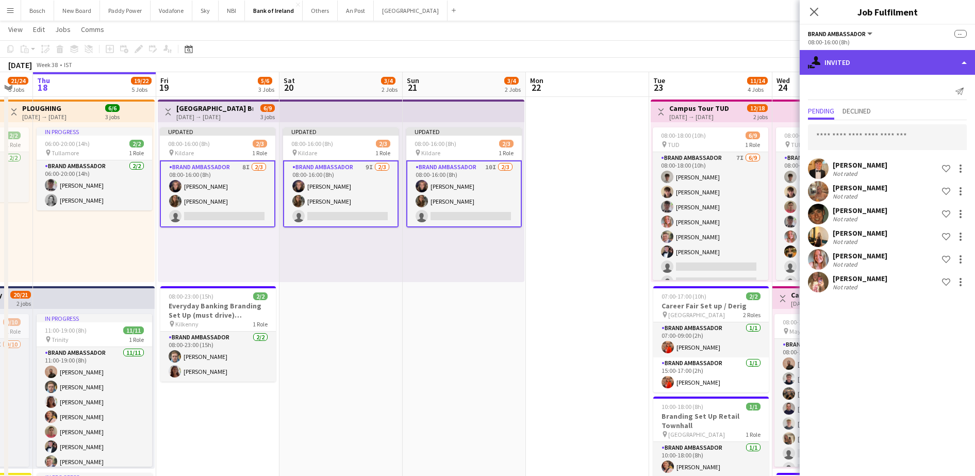
click at [898, 60] on div "single-neutral-actions-share-1 Invited" at bounding box center [887, 62] width 175 height 25
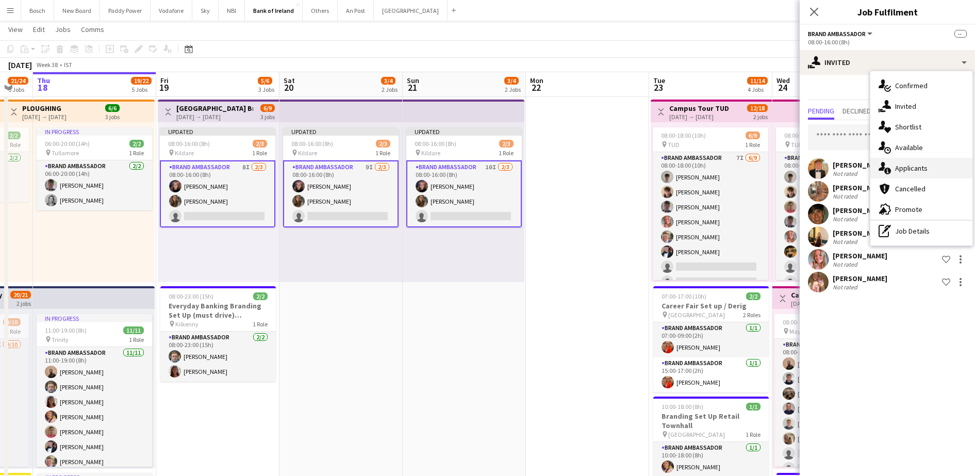
click at [927, 163] on div "single-neutral-actions-information Applicants" at bounding box center [921, 168] width 102 height 21
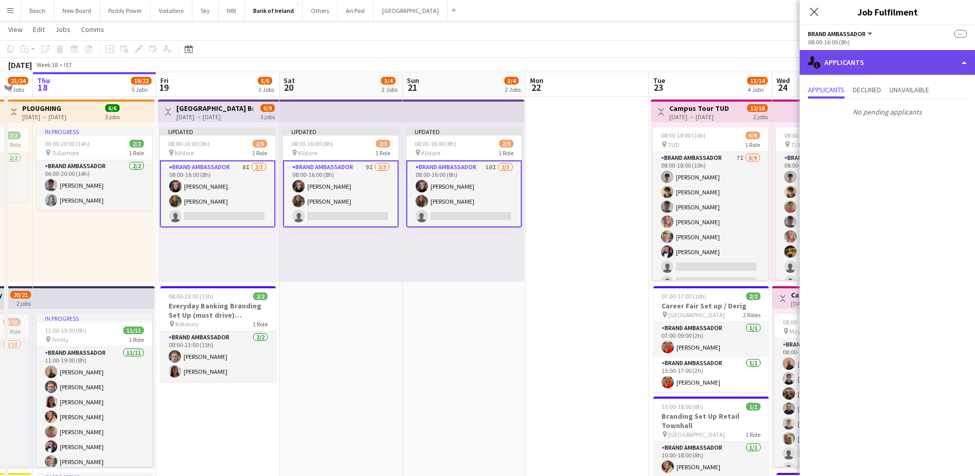
click at [881, 50] on div "single-neutral-actions-information Applicants" at bounding box center [887, 62] width 175 height 25
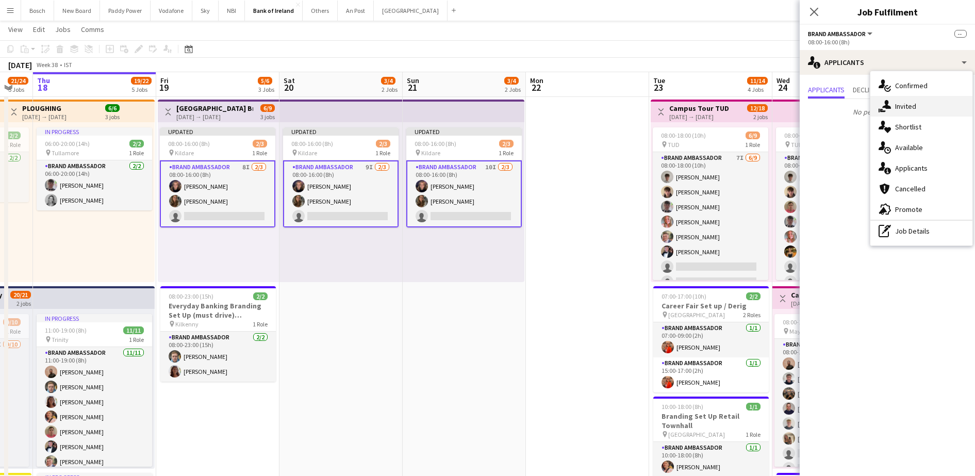
click at [880, 104] on icon "single-neutral-actions-share-1" at bounding box center [884, 106] width 12 height 12
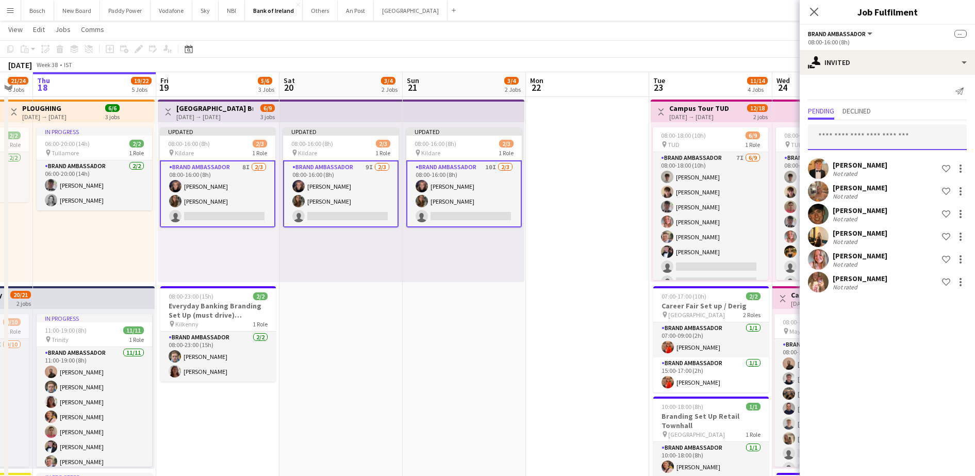
click at [850, 142] on input "text" at bounding box center [887, 137] width 159 height 26
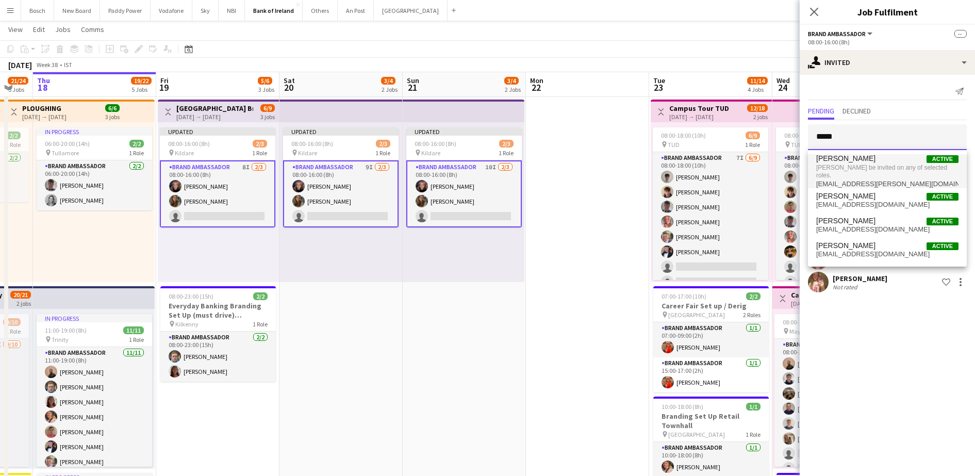
type input "*****"
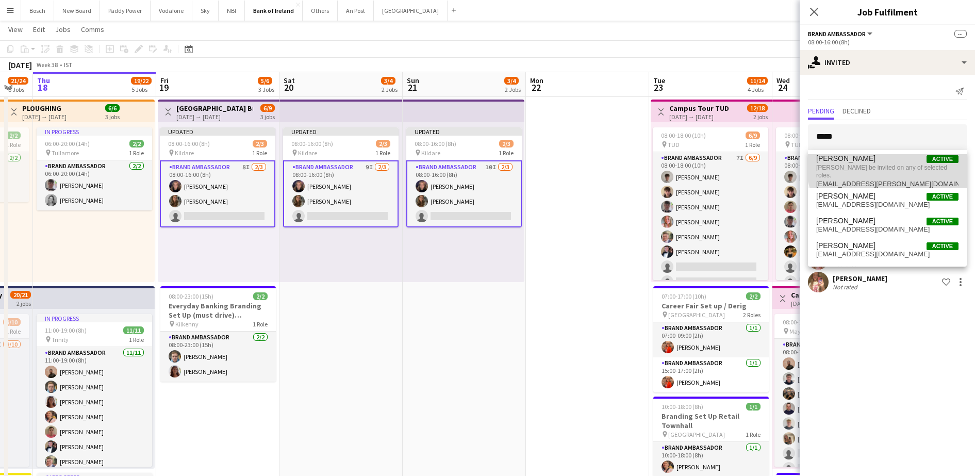
click at [900, 159] on span "[PERSON_NAME] Active" at bounding box center [887, 158] width 142 height 9
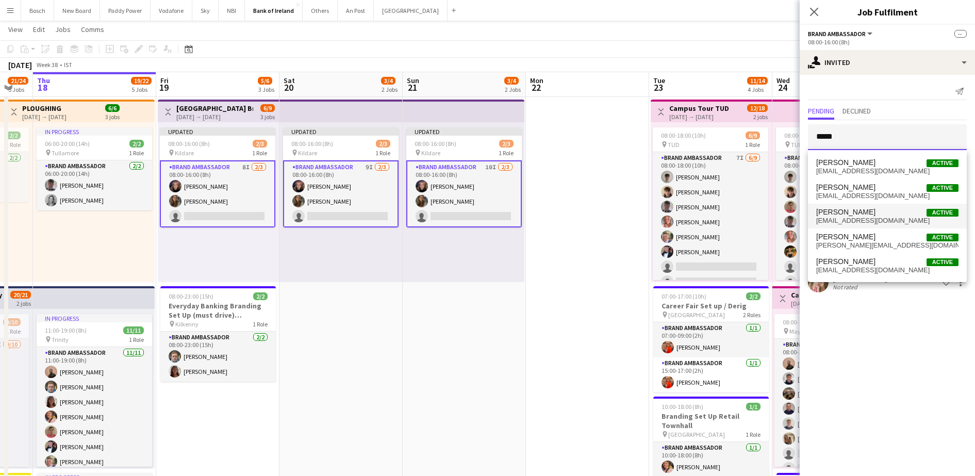
type input "*****"
click at [875, 225] on mat-option "[PERSON_NAME] Active [EMAIL_ADDRESS][DOMAIN_NAME]" at bounding box center [887, 216] width 159 height 25
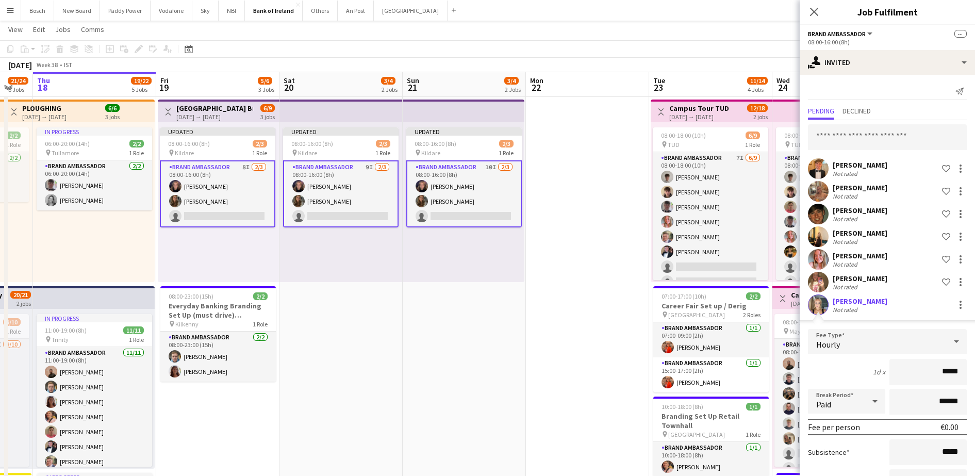
scroll to position [84, 0]
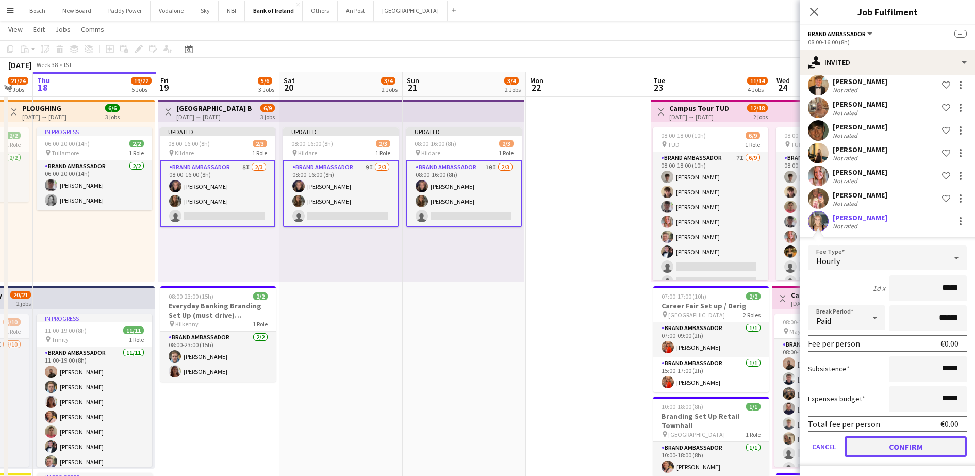
click at [902, 446] on button "Confirm" at bounding box center [905, 446] width 122 height 21
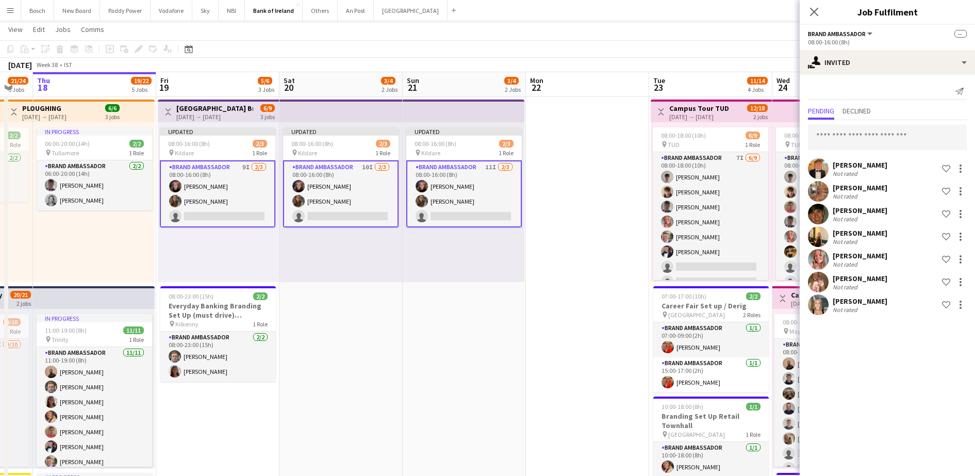
scroll to position [0, 0]
click at [733, 42] on app-toolbar "Copy Paste Paste Ctrl+V Paste with crew Ctrl+Shift+V Paste linked Job [GEOGRAPH…" at bounding box center [487, 49] width 975 height 18
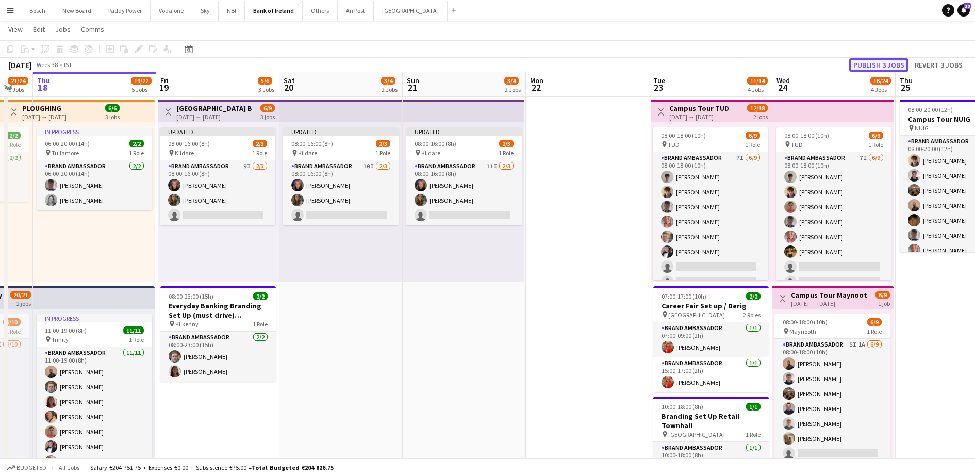
click at [870, 59] on button "Publish 3 jobs" at bounding box center [878, 64] width 59 height 13
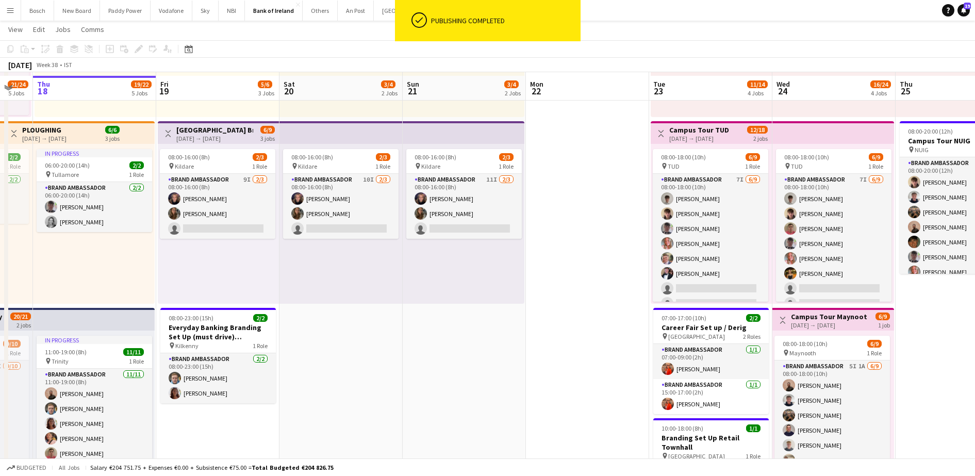
scroll to position [185, 0]
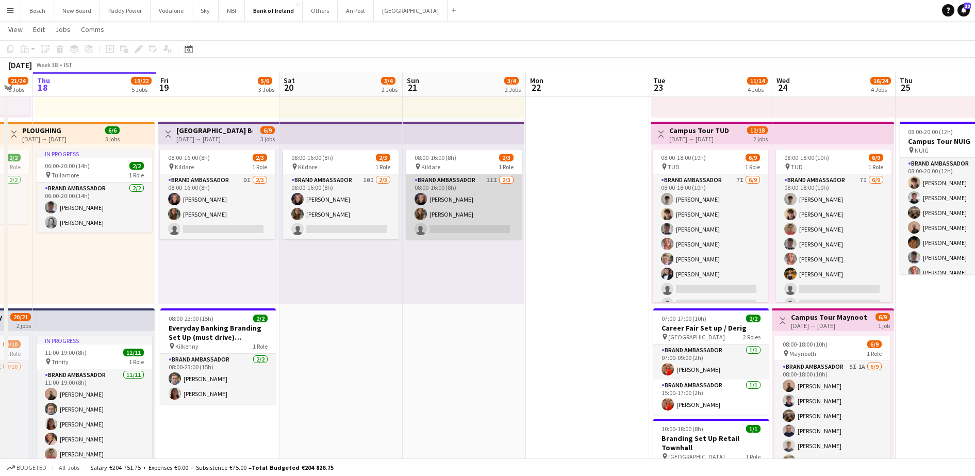
click at [463, 204] on app-card-role "Brand Ambassador 11I [DATE] 08:00-16:00 (8h) [PERSON_NAME] [PERSON_NAME] single…" at bounding box center [463, 206] width 115 height 65
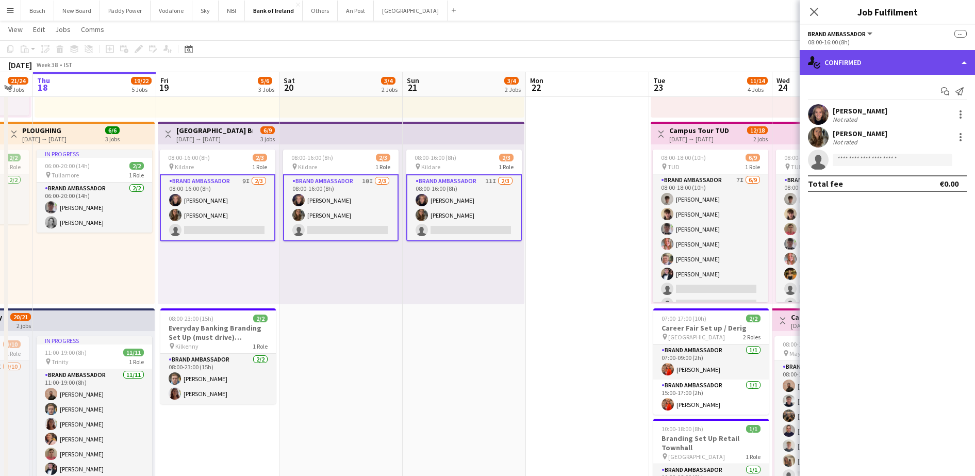
click at [865, 69] on div "single-neutral-actions-check-2 Confirmed" at bounding box center [887, 62] width 175 height 25
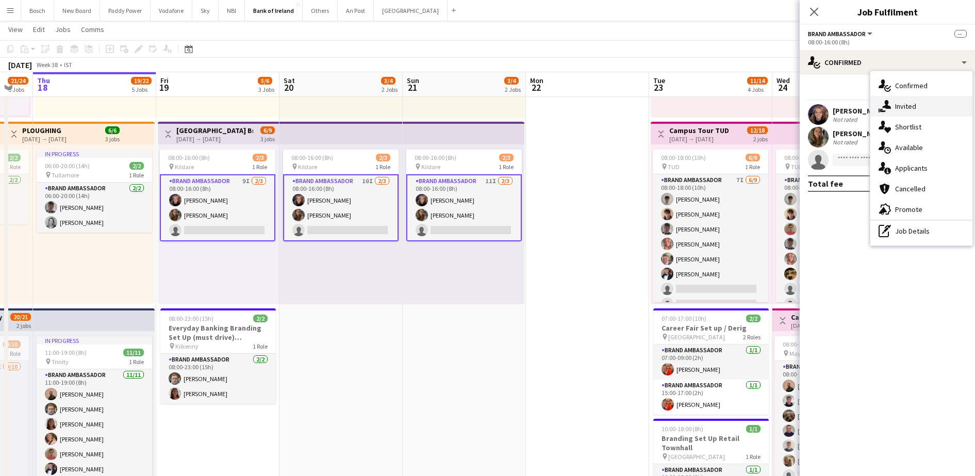
click at [899, 106] on span "Invited" at bounding box center [905, 106] width 21 height 9
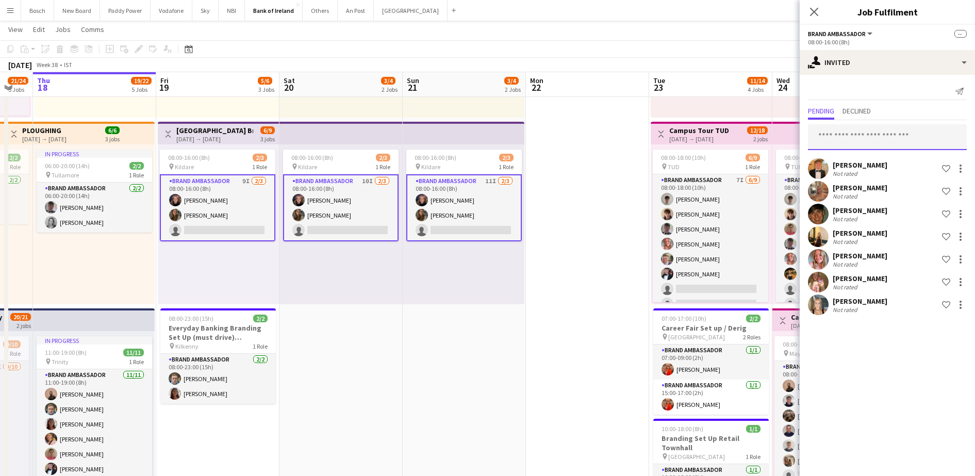
click at [877, 138] on input "text" at bounding box center [887, 137] width 159 height 26
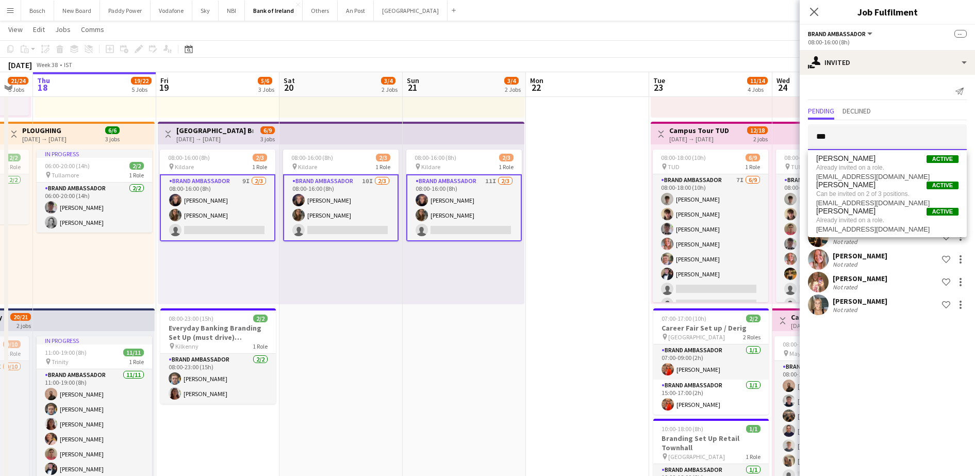
type input "***"
click at [673, 42] on app-toolbar "Copy Paste Paste Ctrl+V Paste with crew Ctrl+Shift+V Paste linked Job [GEOGRAPH…" at bounding box center [487, 49] width 975 height 18
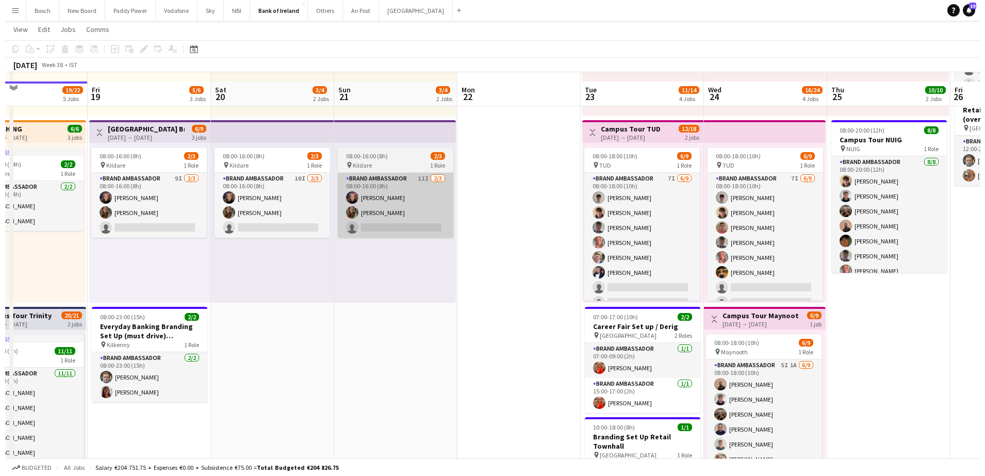
scroll to position [0, 0]
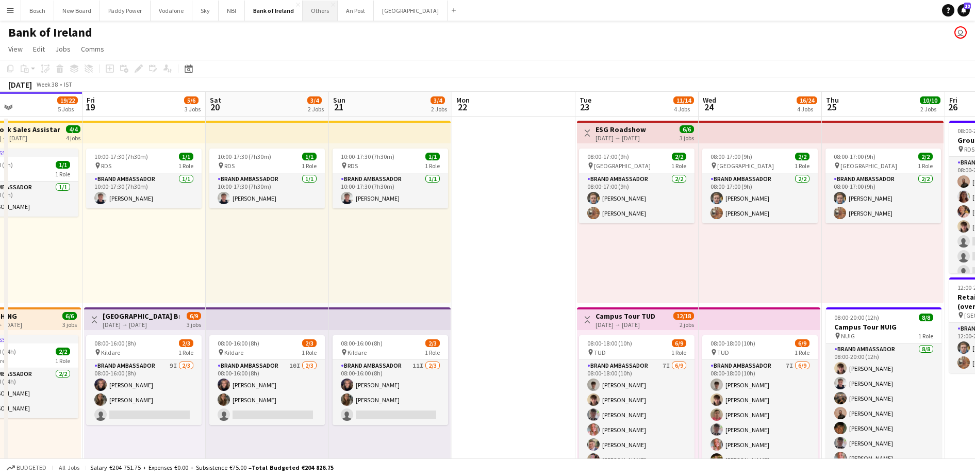
click at [312, 12] on button "Others Close" at bounding box center [320, 11] width 35 height 20
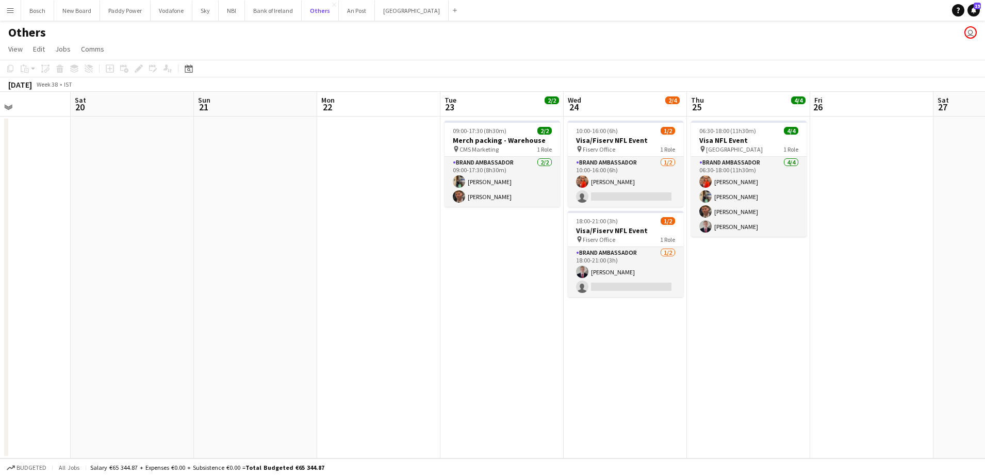
scroll to position [0, 300]
click at [292, 14] on button "Bank of Ireland Close" at bounding box center [273, 11] width 57 height 20
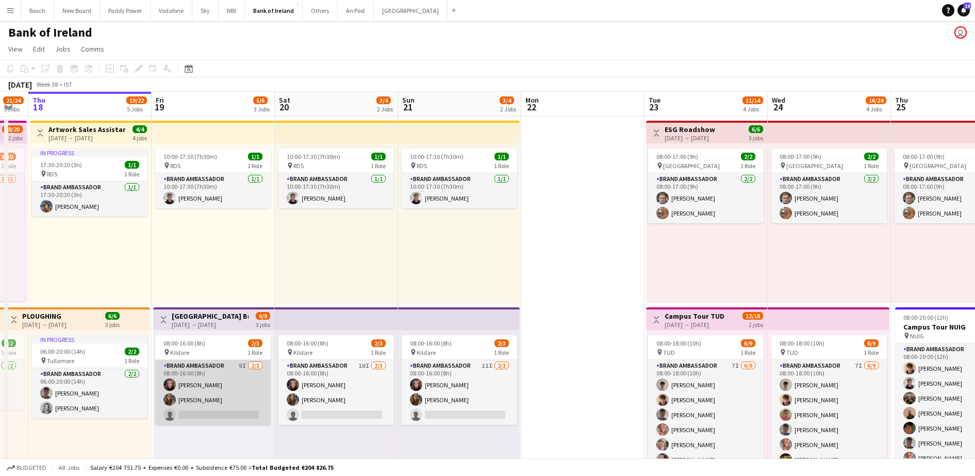
click at [187, 388] on app-card-role "Brand Ambassador 9I [DATE] 08:00-16:00 (8h) [PERSON_NAME] [PERSON_NAME] single-…" at bounding box center [212, 392] width 115 height 65
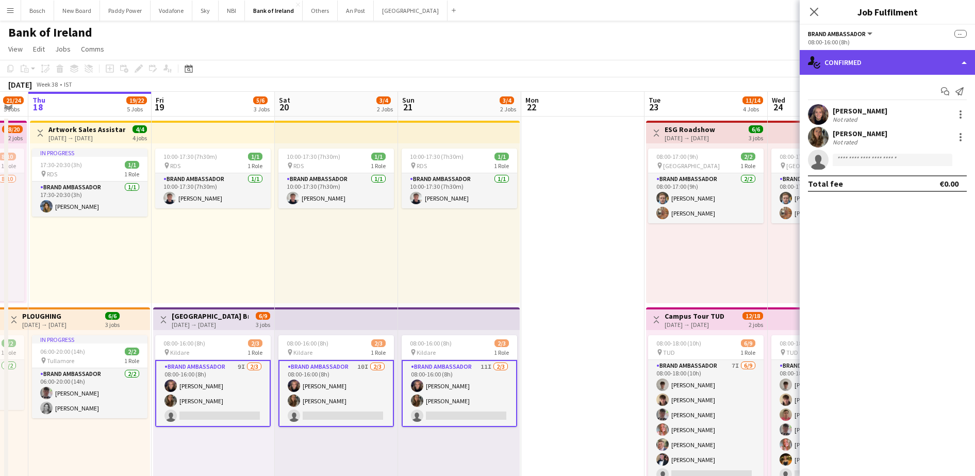
click at [876, 56] on div "single-neutral-actions-check-2 Confirmed" at bounding box center [887, 62] width 175 height 25
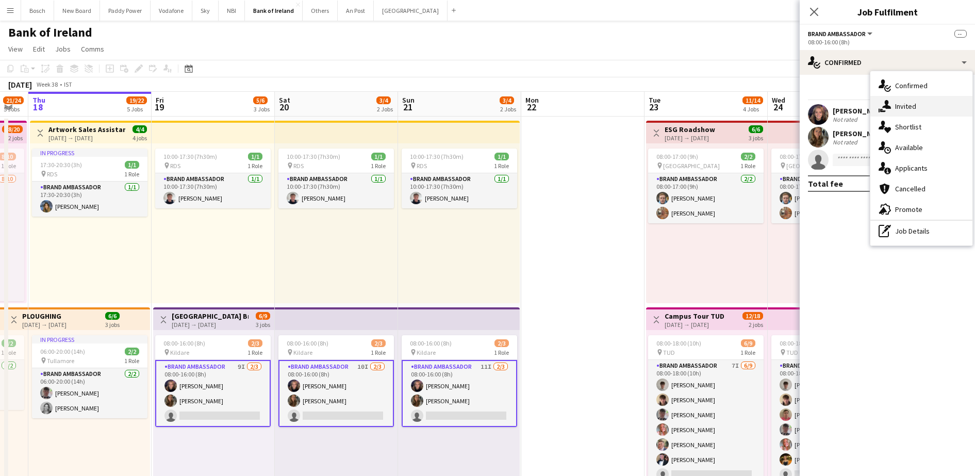
click at [889, 98] on div "single-neutral-actions-share-1 Invited" at bounding box center [921, 106] width 102 height 21
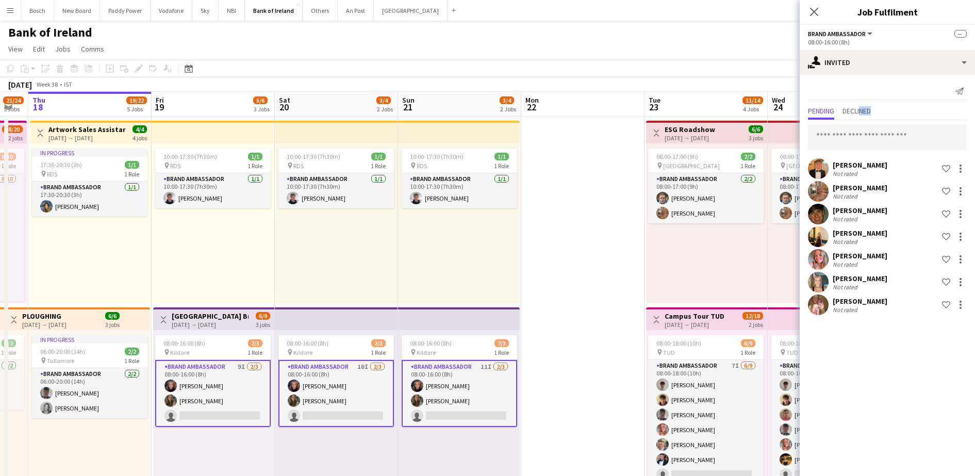
drag, startPoint x: 864, startPoint y: 113, endPoint x: 838, endPoint y: 125, distance: 29.1
click at [838, 125] on mat-tab-group "Pending Declined [PERSON_NAME] Not rated Shortlist crew [PERSON_NAME] Not rated…" at bounding box center [887, 210] width 175 height 213
click at [862, 105] on span "Declined" at bounding box center [856, 111] width 28 height 15
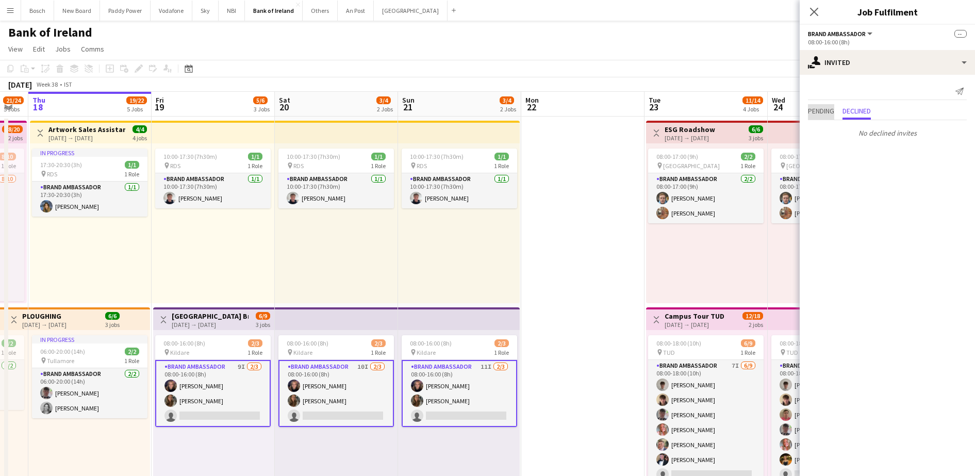
click at [820, 113] on span "Pending" at bounding box center [821, 110] width 26 height 7
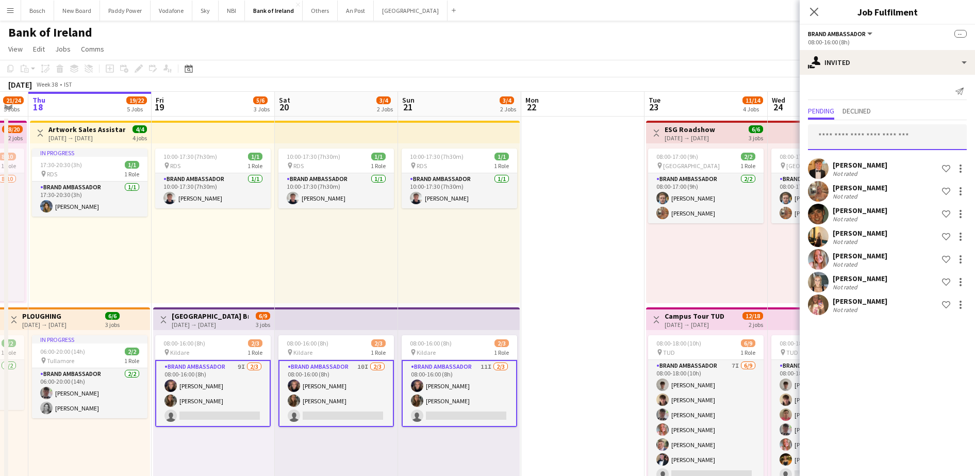
click at [833, 138] on input "text" at bounding box center [887, 137] width 159 height 26
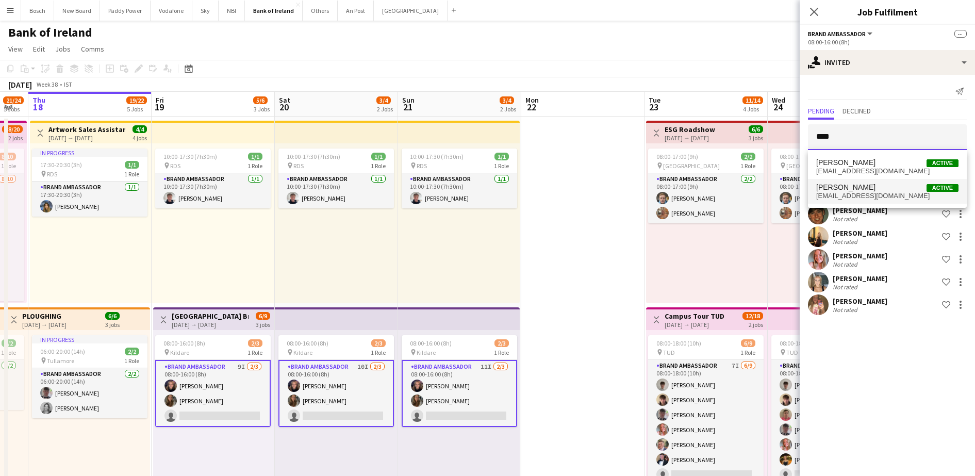
type input "****"
click at [900, 183] on span "[PERSON_NAME] Active" at bounding box center [887, 187] width 142 height 9
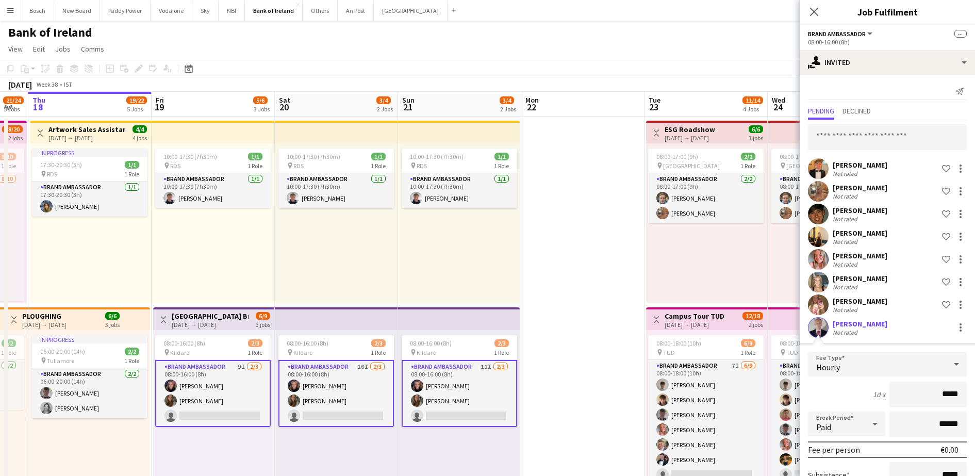
scroll to position [106, 0]
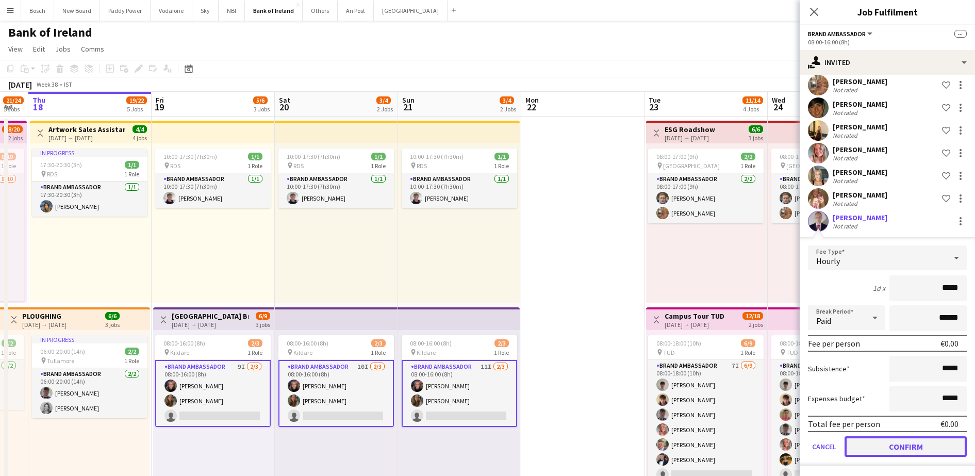
click at [862, 440] on button "Confirm" at bounding box center [905, 446] width 122 height 21
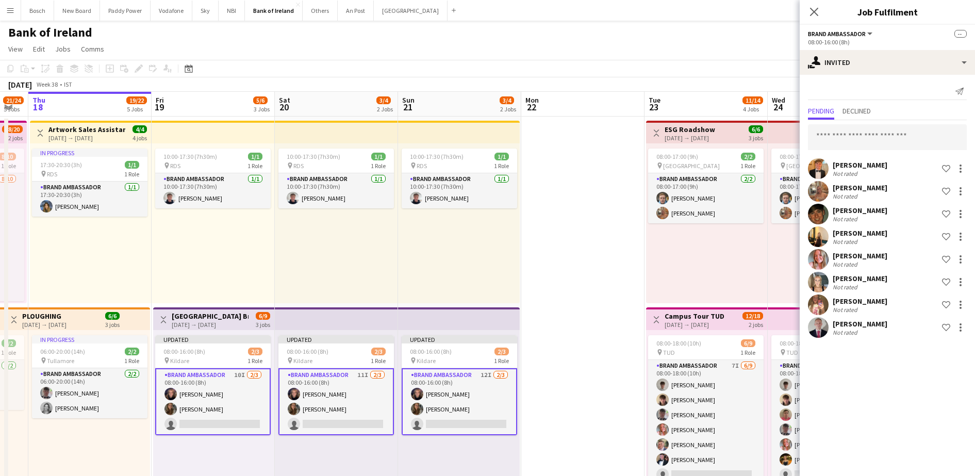
scroll to position [0, 0]
click at [890, 143] on input "text" at bounding box center [887, 137] width 159 height 26
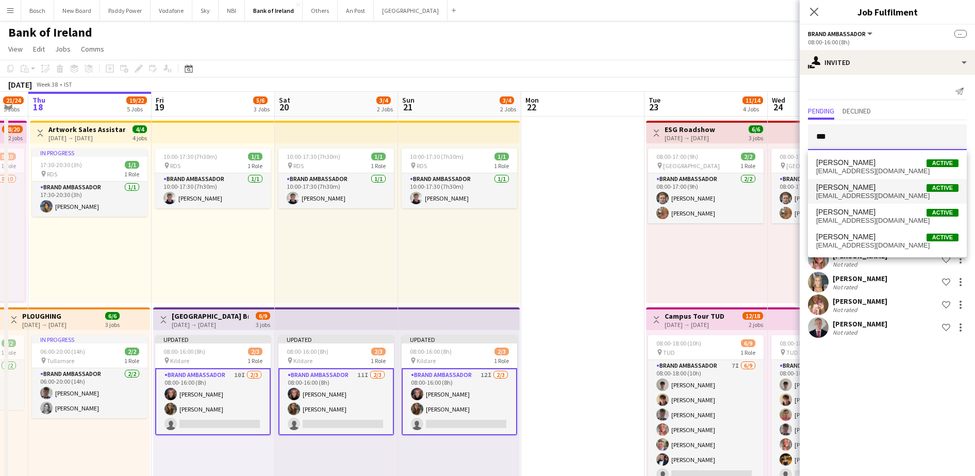
type input "***"
click at [864, 189] on span "[PERSON_NAME] Active" at bounding box center [887, 187] width 142 height 9
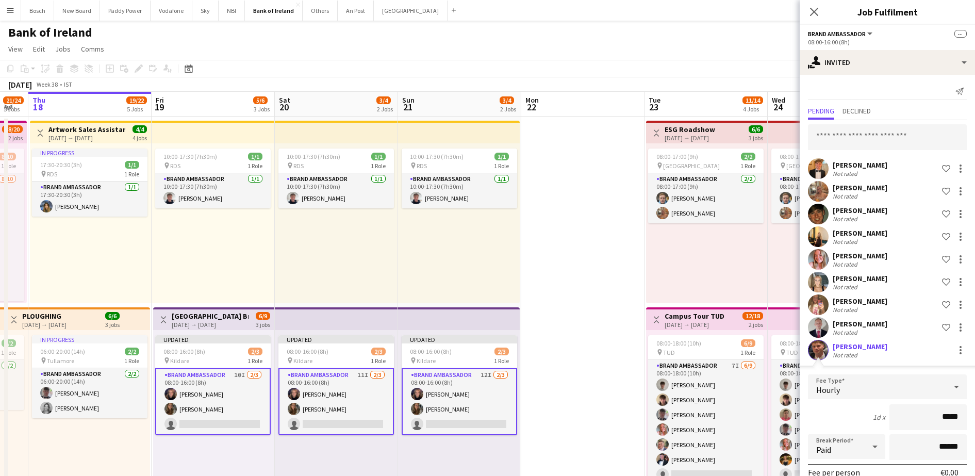
scroll to position [129, 0]
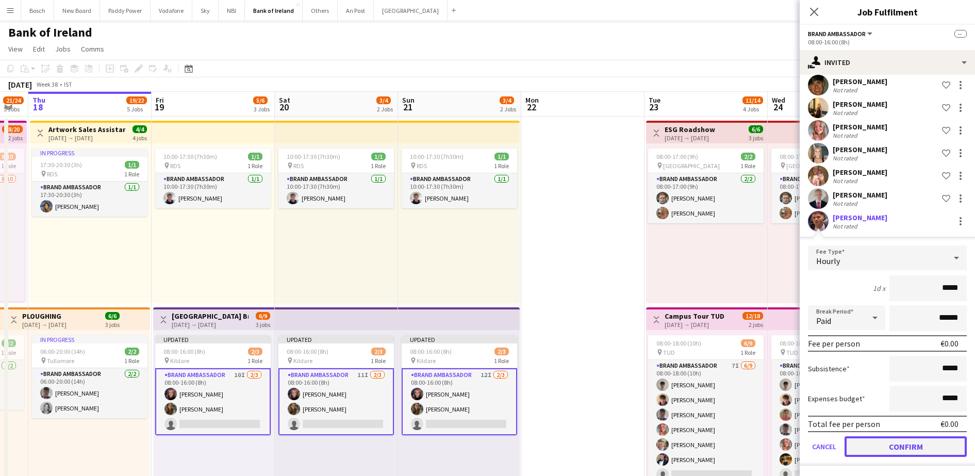
click at [867, 439] on button "Confirm" at bounding box center [905, 446] width 122 height 21
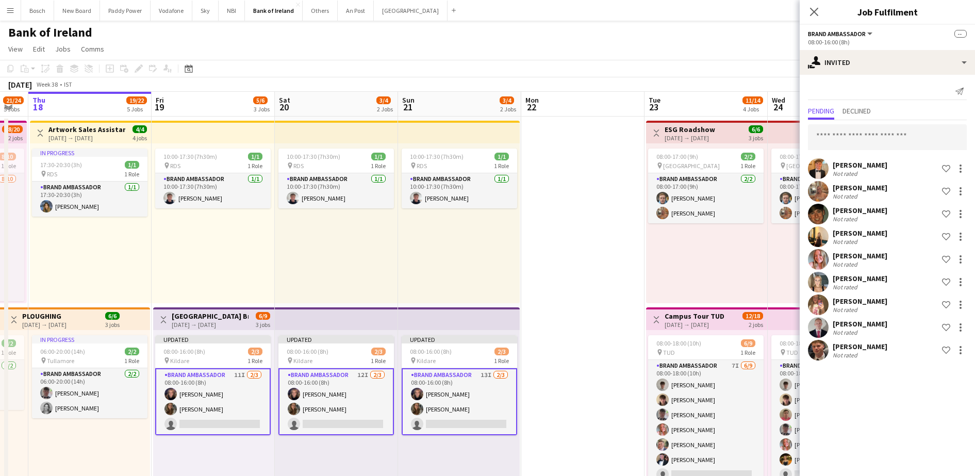
click at [754, 75] on app-toolbar "Copy Paste Paste Ctrl+V Paste with crew Ctrl+Shift+V Paste linked Job [GEOGRAPH…" at bounding box center [487, 69] width 975 height 18
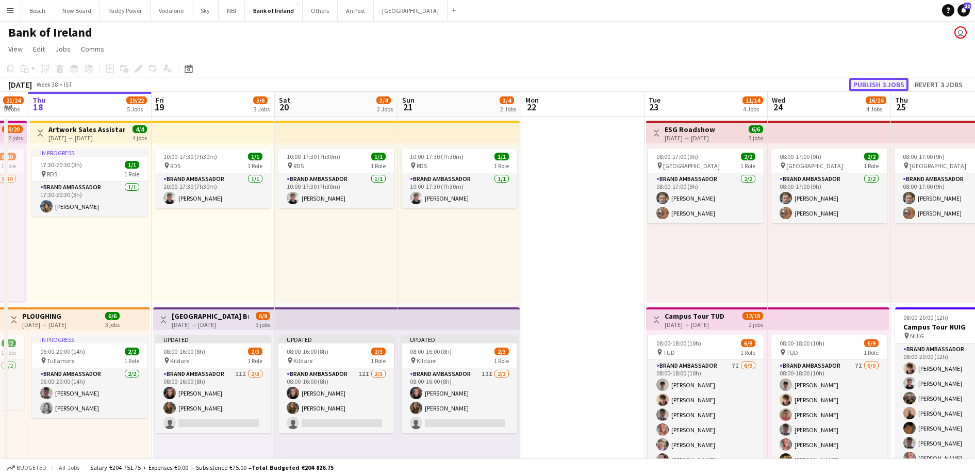
click at [860, 82] on button "Publish 3 jobs" at bounding box center [878, 84] width 59 height 13
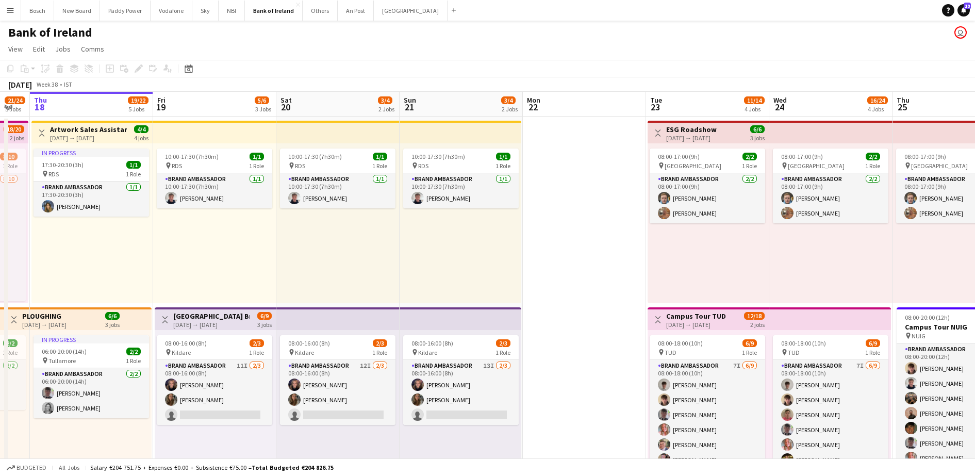
scroll to position [0, 327]
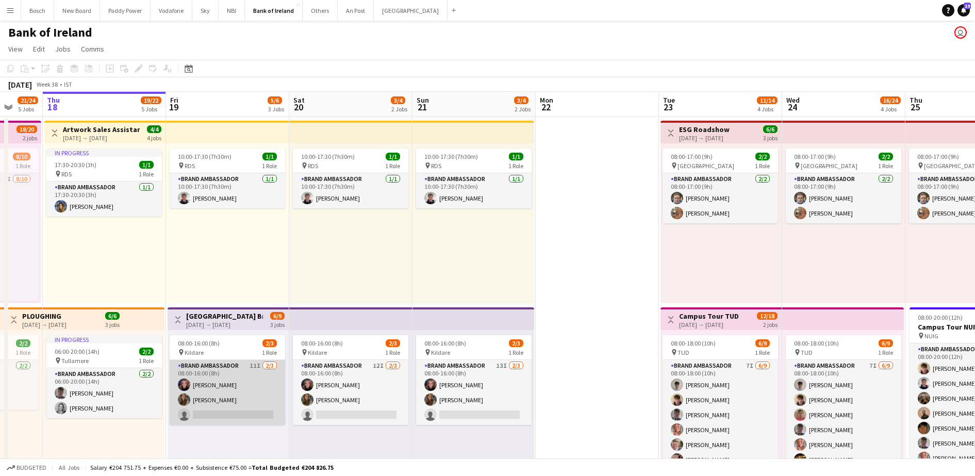
click at [243, 399] on app-card-role "Brand Ambassador 11I [DATE] 08:00-16:00 (8h) [PERSON_NAME] [PERSON_NAME] single…" at bounding box center [227, 392] width 115 height 65
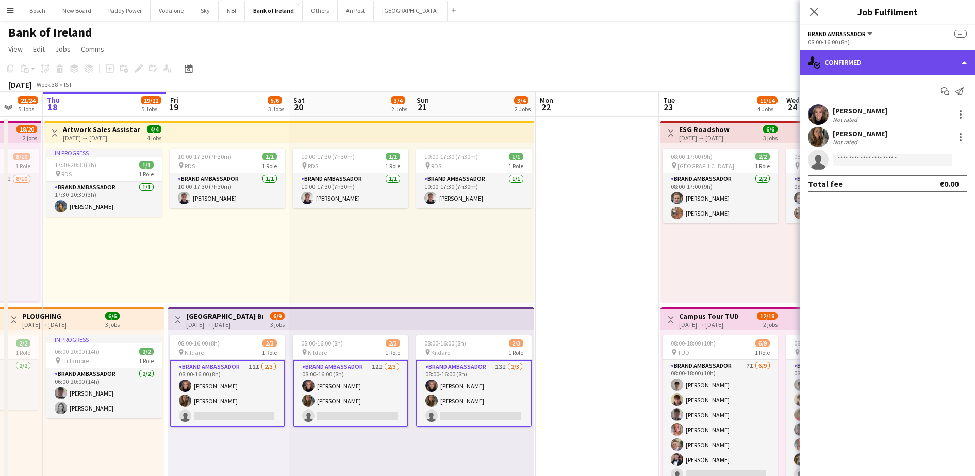
click at [928, 61] on div "single-neutral-actions-check-2 Confirmed" at bounding box center [887, 62] width 175 height 25
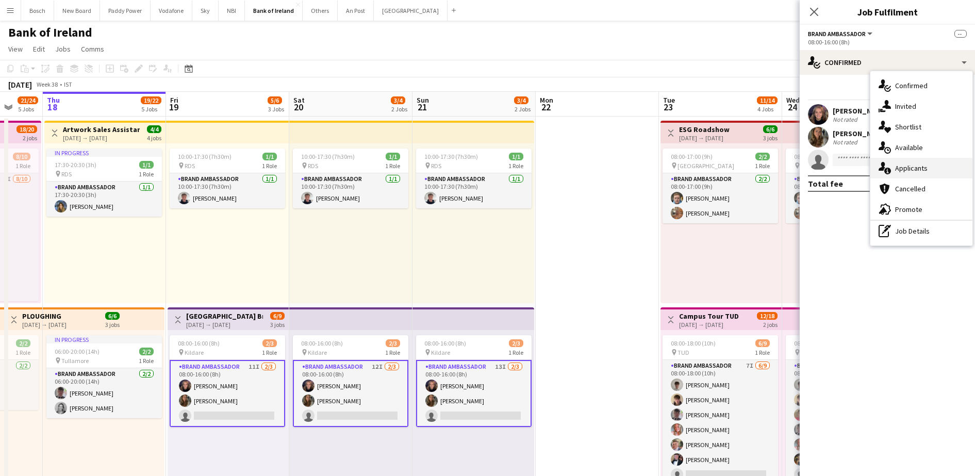
click at [909, 162] on div "single-neutral-actions-information Applicants" at bounding box center [921, 168] width 102 height 21
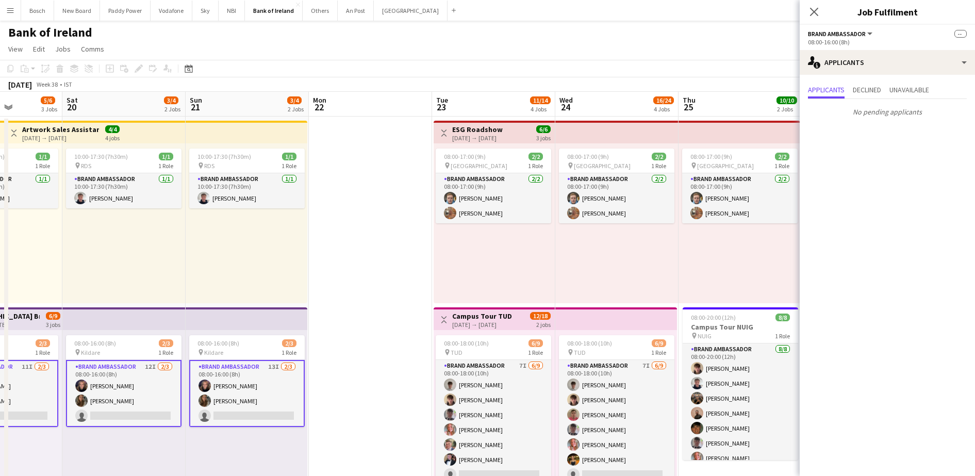
scroll to position [98, 0]
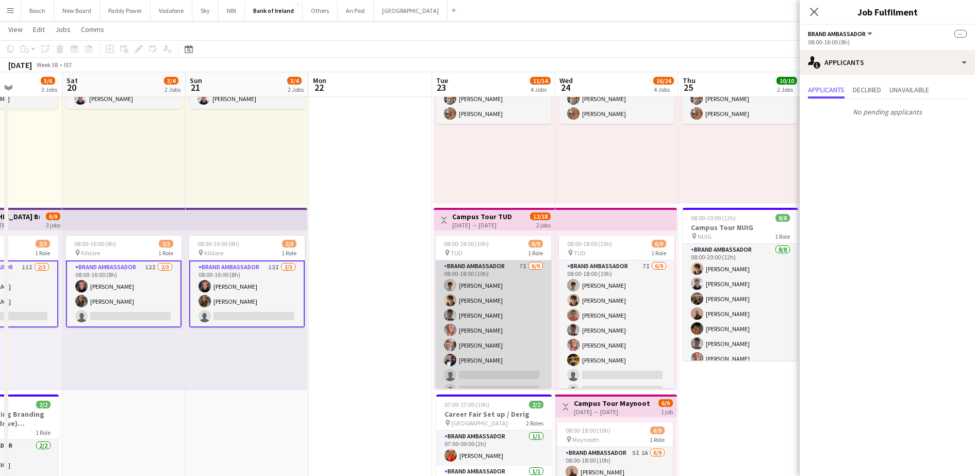
click at [504, 321] on app-card-role "Brand Ambassador 7I [DATE] 08:00-18:00 (10h) [PERSON_NAME] [PERSON_NAME] [PERSO…" at bounding box center [493, 337] width 115 height 155
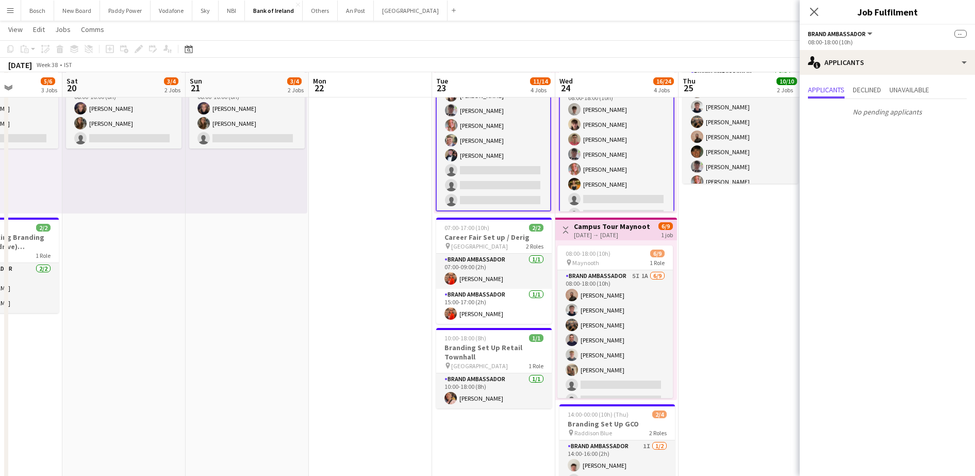
scroll to position [276, 0]
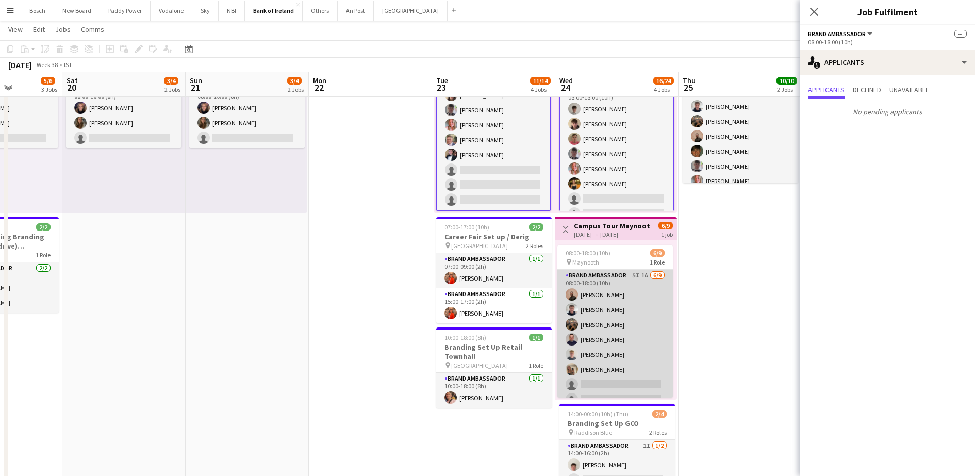
click at [612, 303] on app-card-role "Brand Ambassador 5I 1A [DATE] 08:00-18:00 (10h) [PERSON_NAME] [PERSON_NAME] [PE…" at bounding box center [614, 347] width 115 height 155
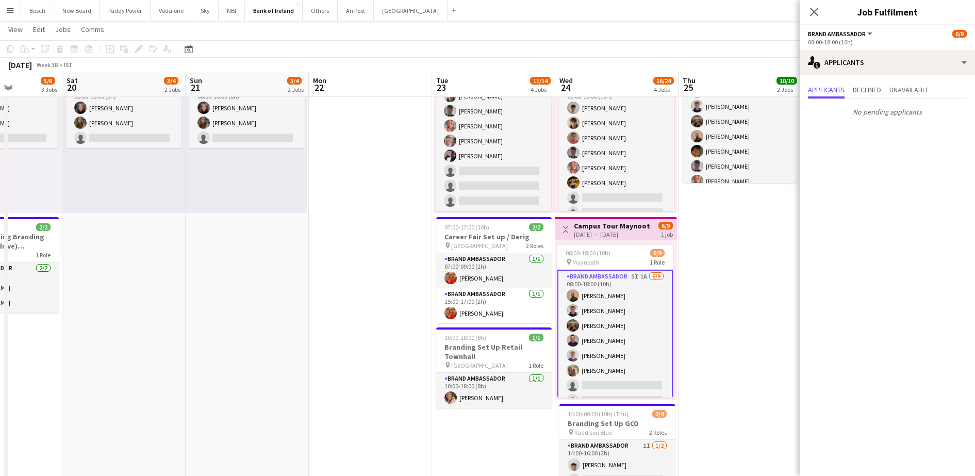
scroll to position [27, 0]
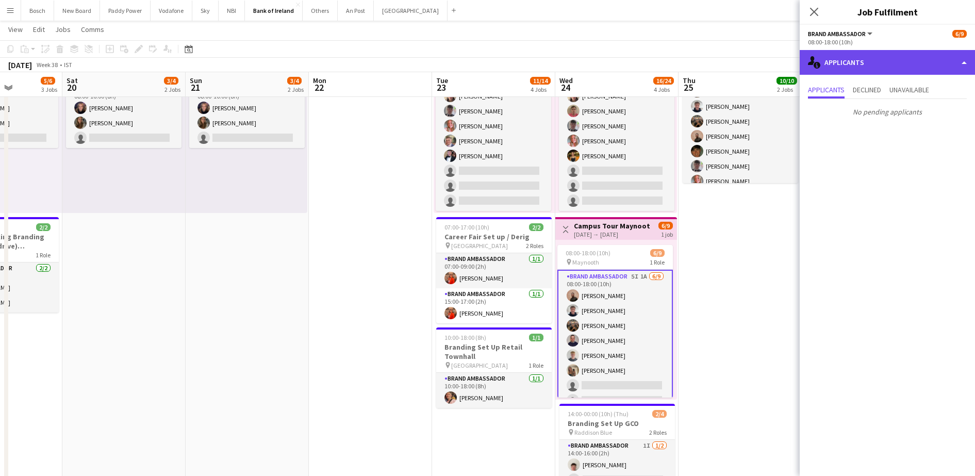
click at [845, 58] on div "single-neutral-actions-information Applicants" at bounding box center [887, 62] width 175 height 25
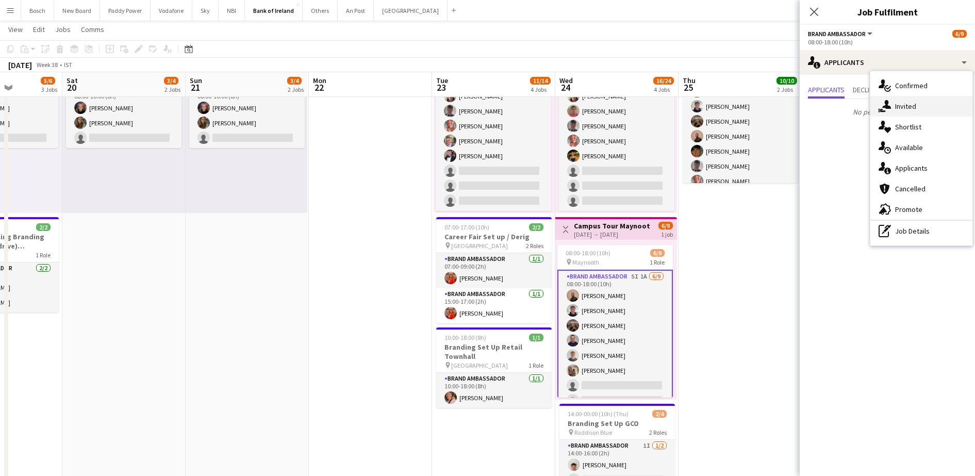
click at [893, 104] on div "single-neutral-actions-share-1 Invited" at bounding box center [921, 106] width 102 height 21
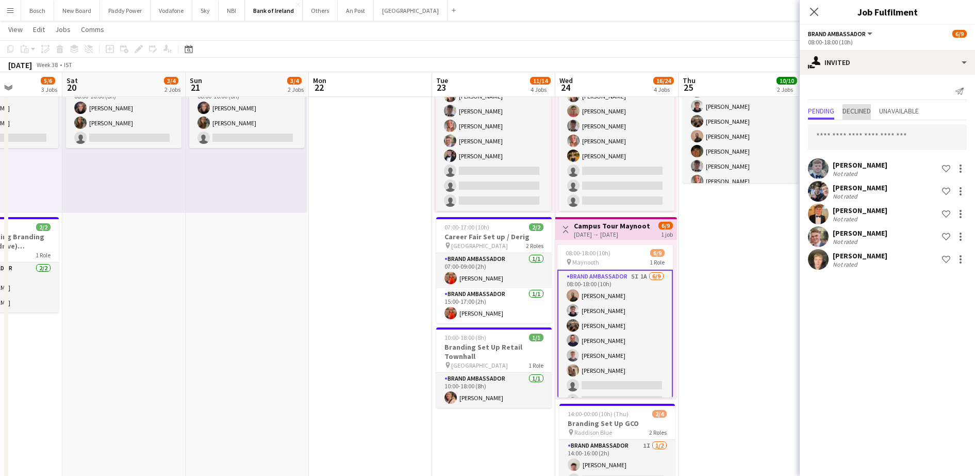
click at [867, 114] on span "Declined" at bounding box center [856, 110] width 28 height 7
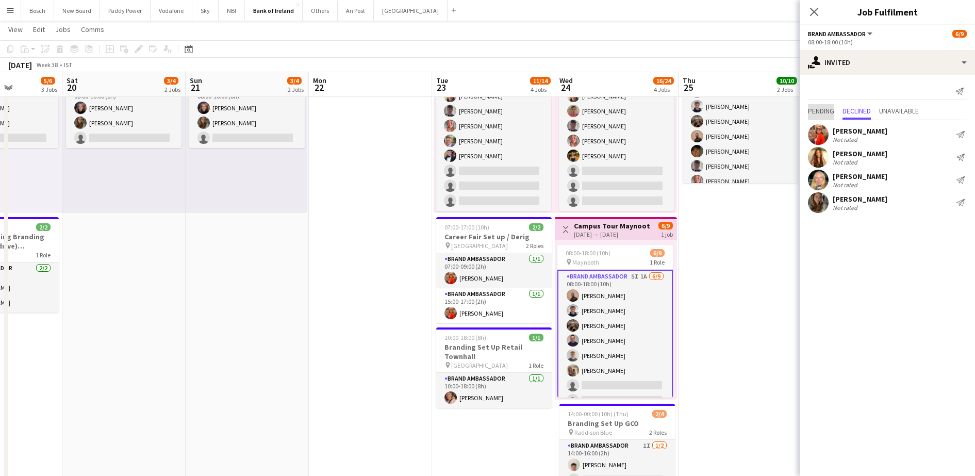
click at [834, 110] on span "Pending" at bounding box center [821, 110] width 26 height 7
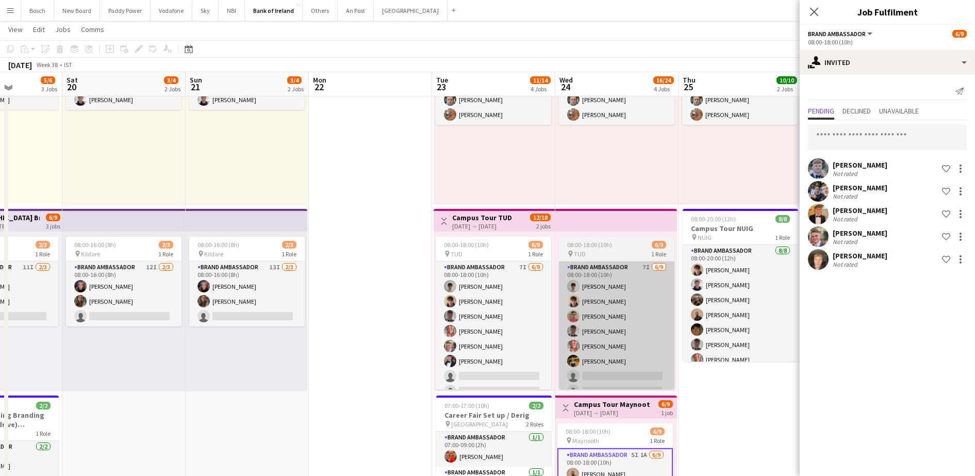
scroll to position [97, 0]
